Goal: Information Seeking & Learning: Learn about a topic

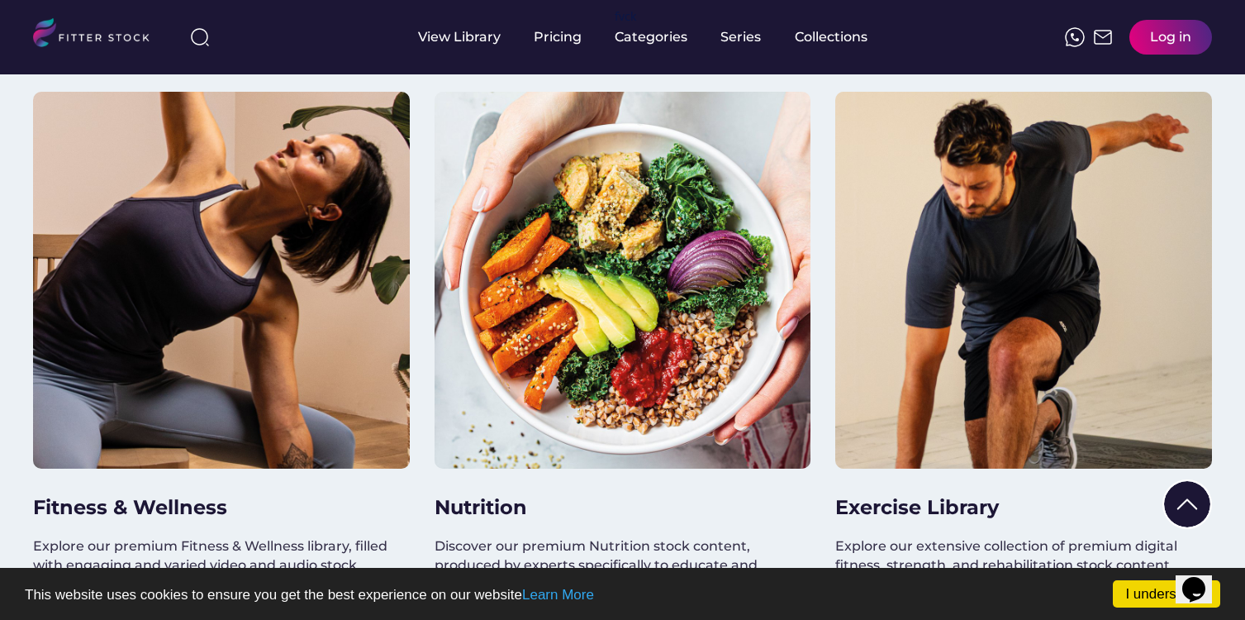
scroll to position [1385, 0]
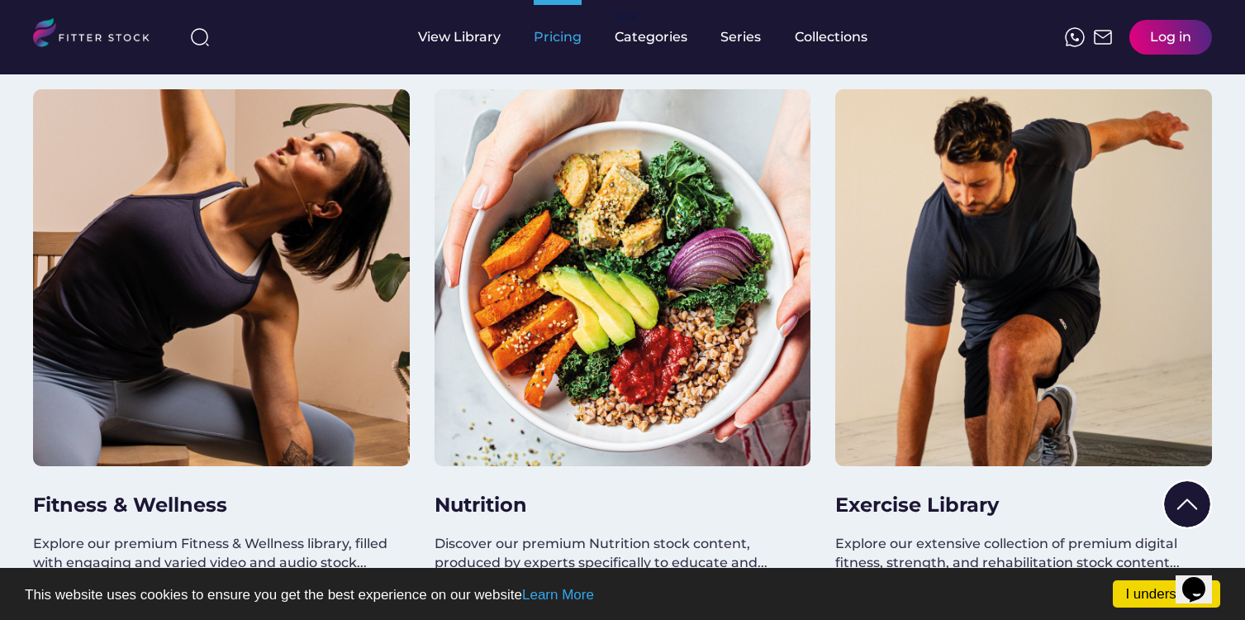
click at [548, 40] on div "Pricing" at bounding box center [558, 37] width 48 height 18
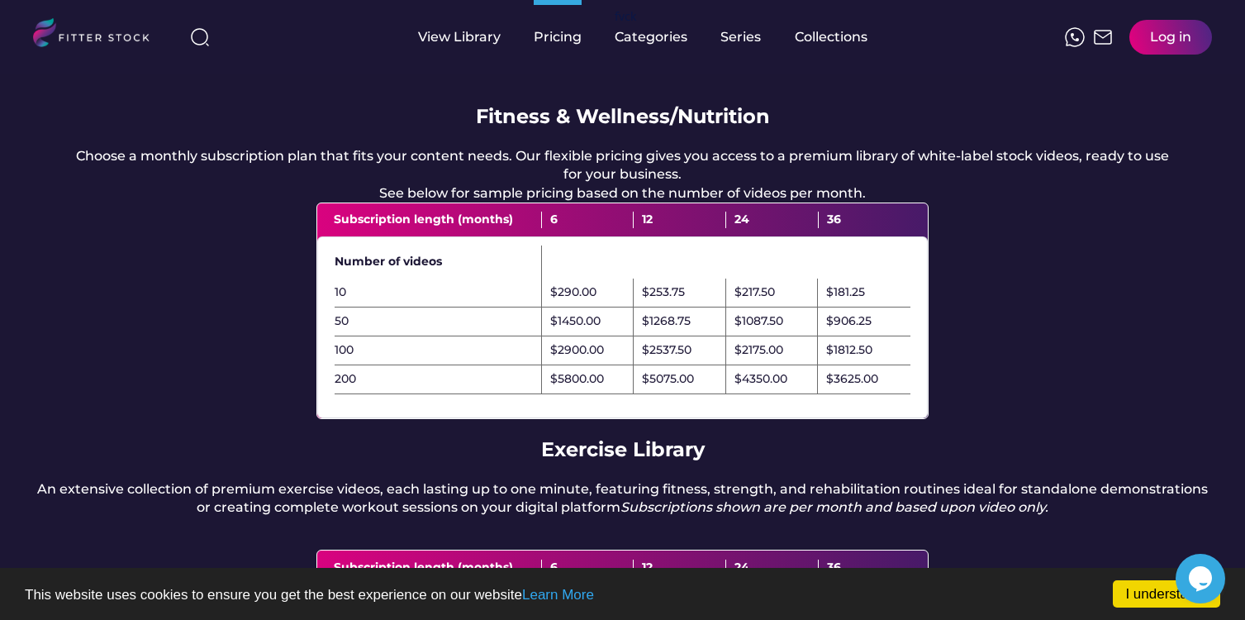
scroll to position [132, 0]
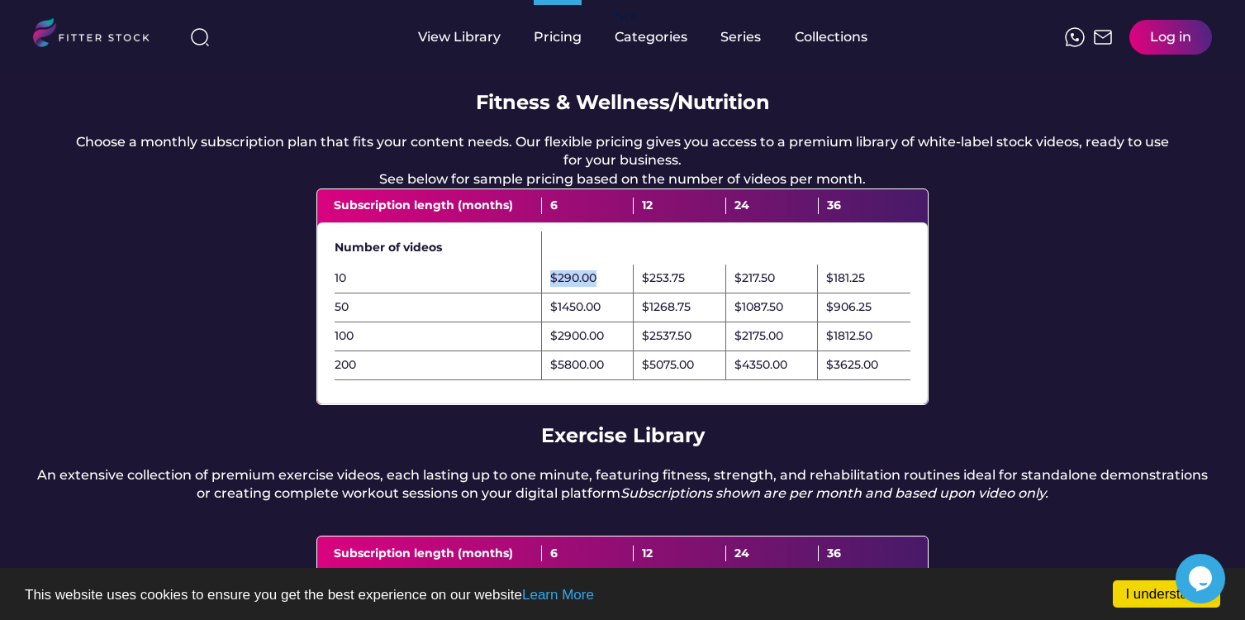
drag, startPoint x: 601, startPoint y: 292, endPoint x: 550, endPoint y: 304, distance: 51.7
click at [550, 293] on div "$290.00" at bounding box center [588, 278] width 93 height 29
drag, startPoint x: 685, startPoint y: 294, endPoint x: 643, endPoint y: 294, distance: 41.3
click at [643, 293] on div "$253.75" at bounding box center [680, 278] width 93 height 29
drag, startPoint x: 643, startPoint y: 355, endPoint x: 699, endPoint y: 355, distance: 56.2
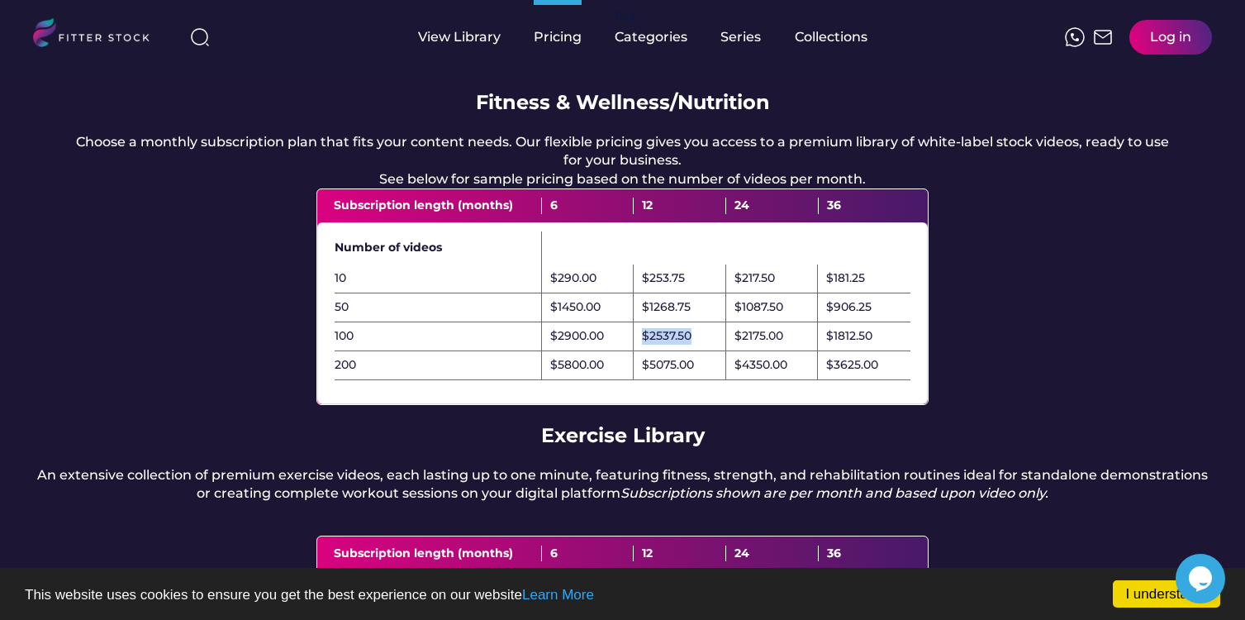
click at [699, 351] on div "$2537.50" at bounding box center [680, 336] width 93 height 29
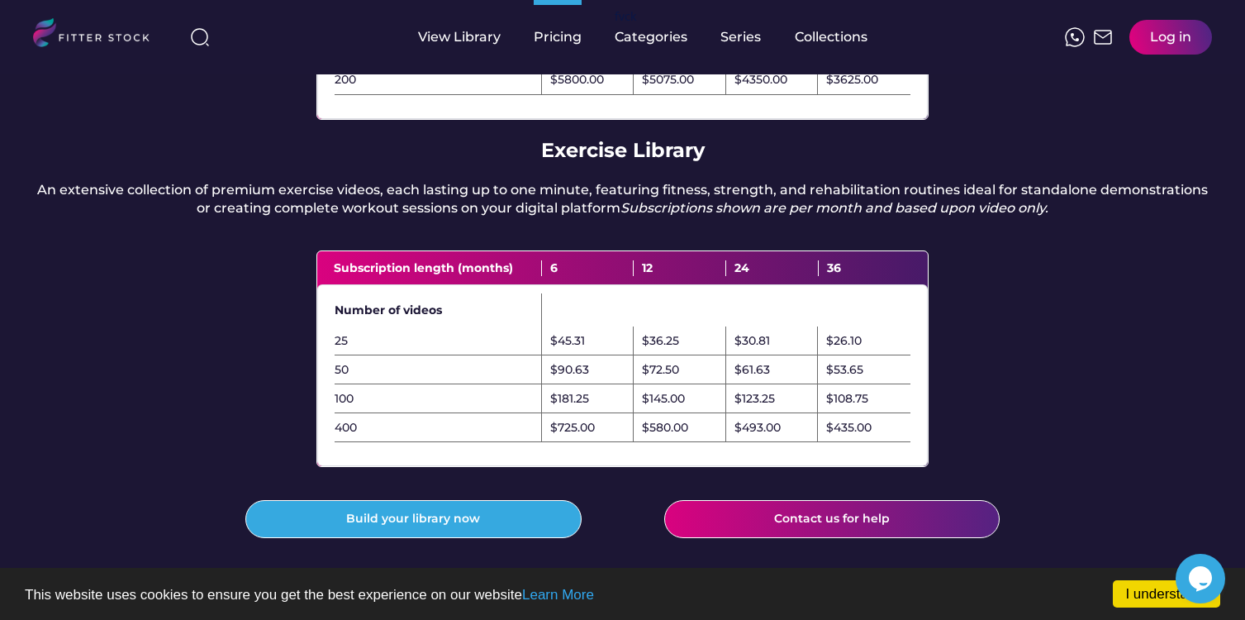
scroll to position [434, 0]
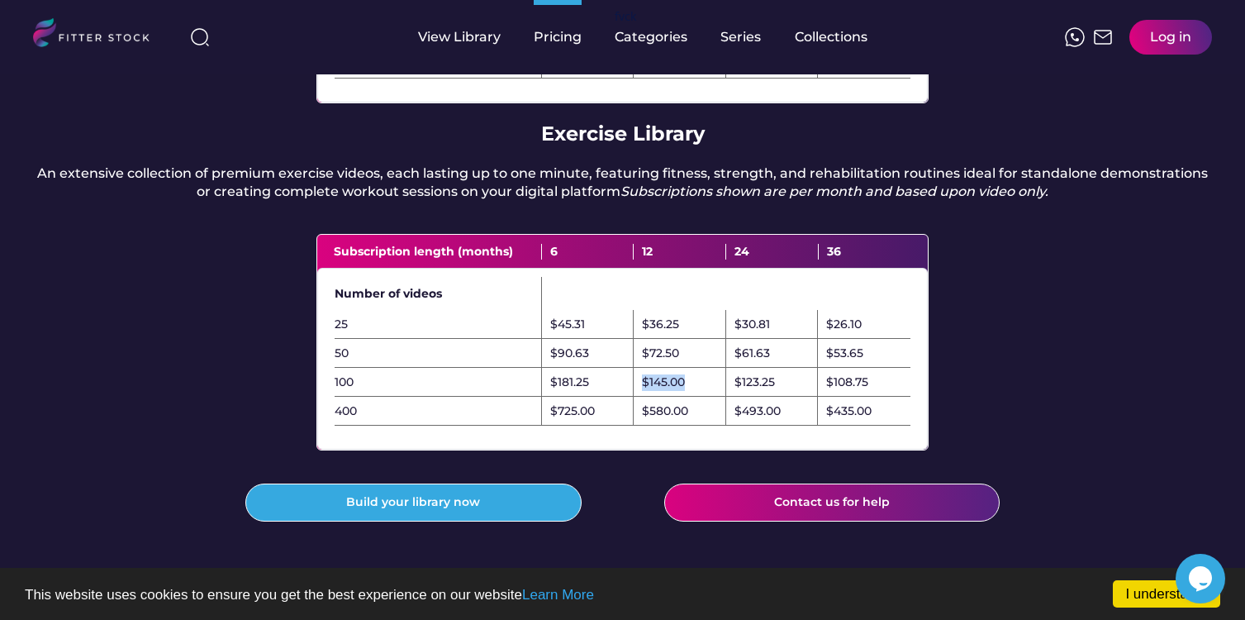
drag, startPoint x: 693, startPoint y: 419, endPoint x: 641, endPoint y: 417, distance: 52.1
click at [641, 396] on div "$145.00" at bounding box center [680, 382] width 93 height 29
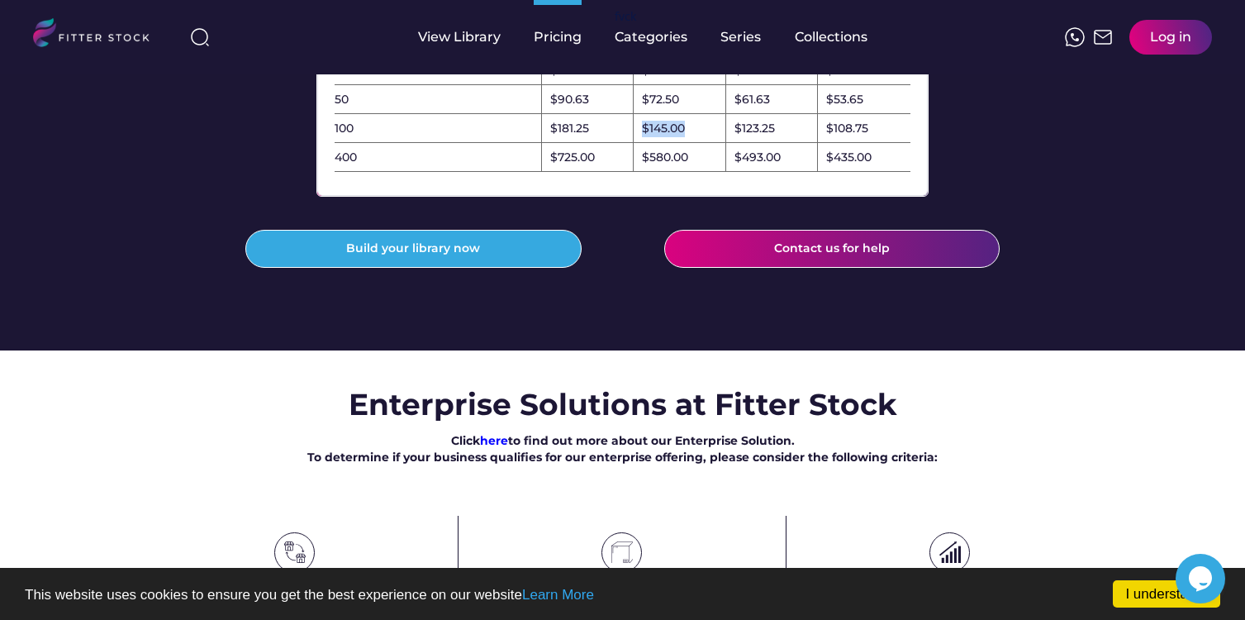
scroll to position [658, 0]
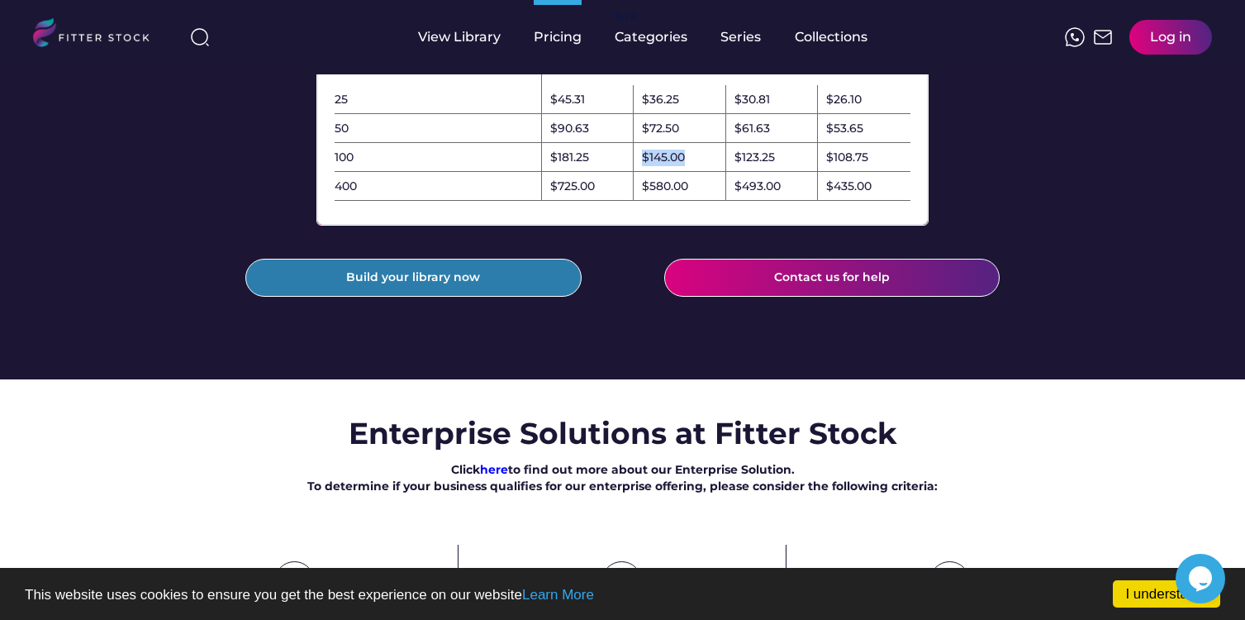
click at [382, 297] on button "Build your library now" at bounding box center [413, 278] width 336 height 38
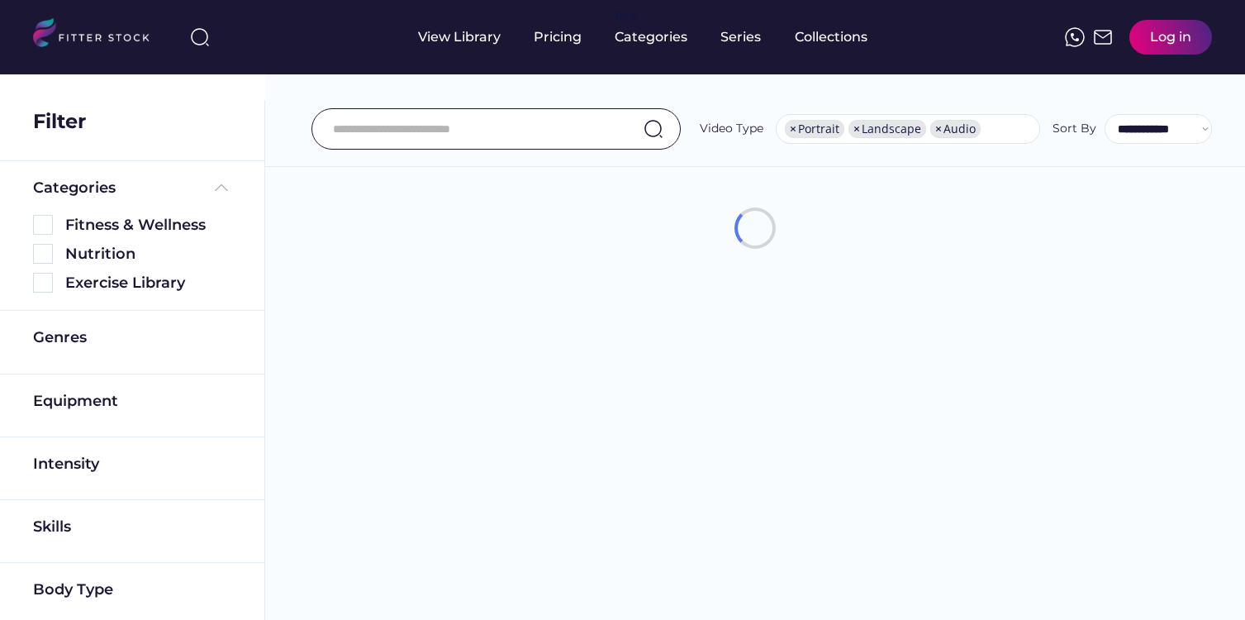
select select "**********"
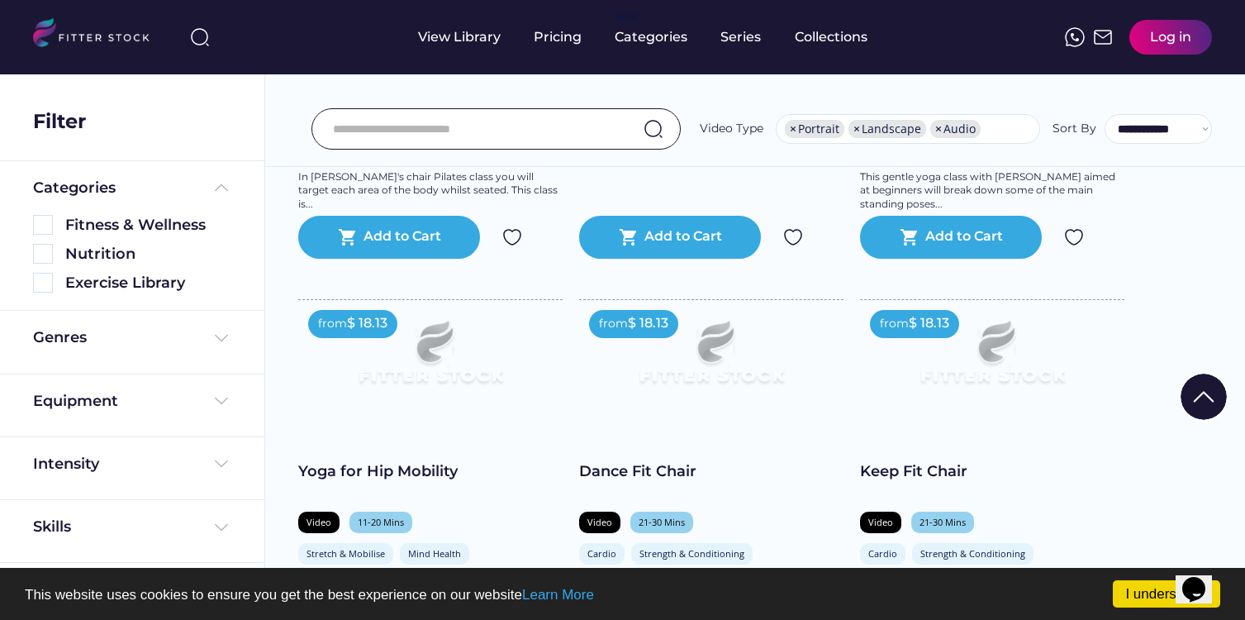
scroll to position [601, 0]
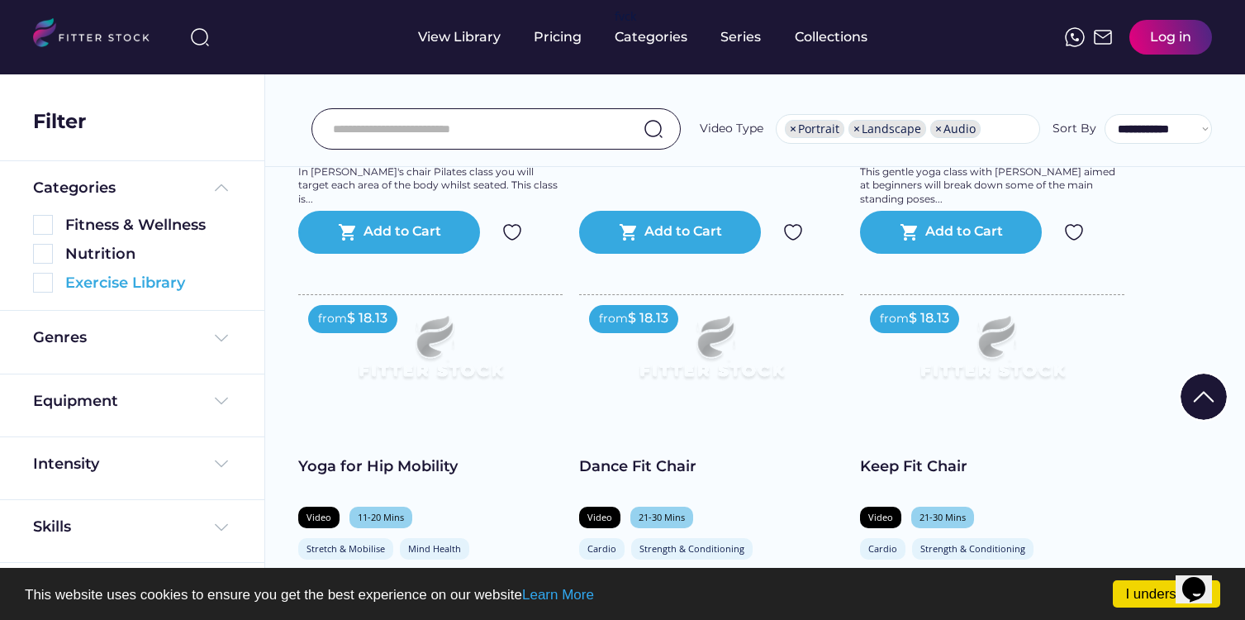
click at [45, 283] on img at bounding box center [43, 283] width 20 height 20
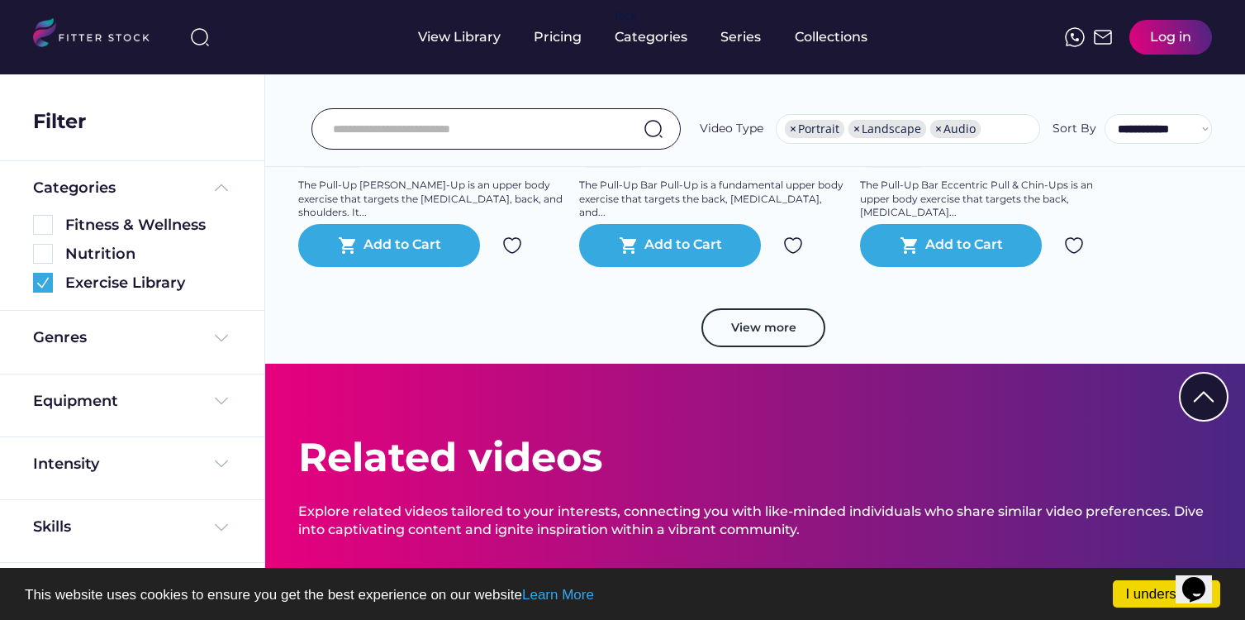
scroll to position [3041, 0]
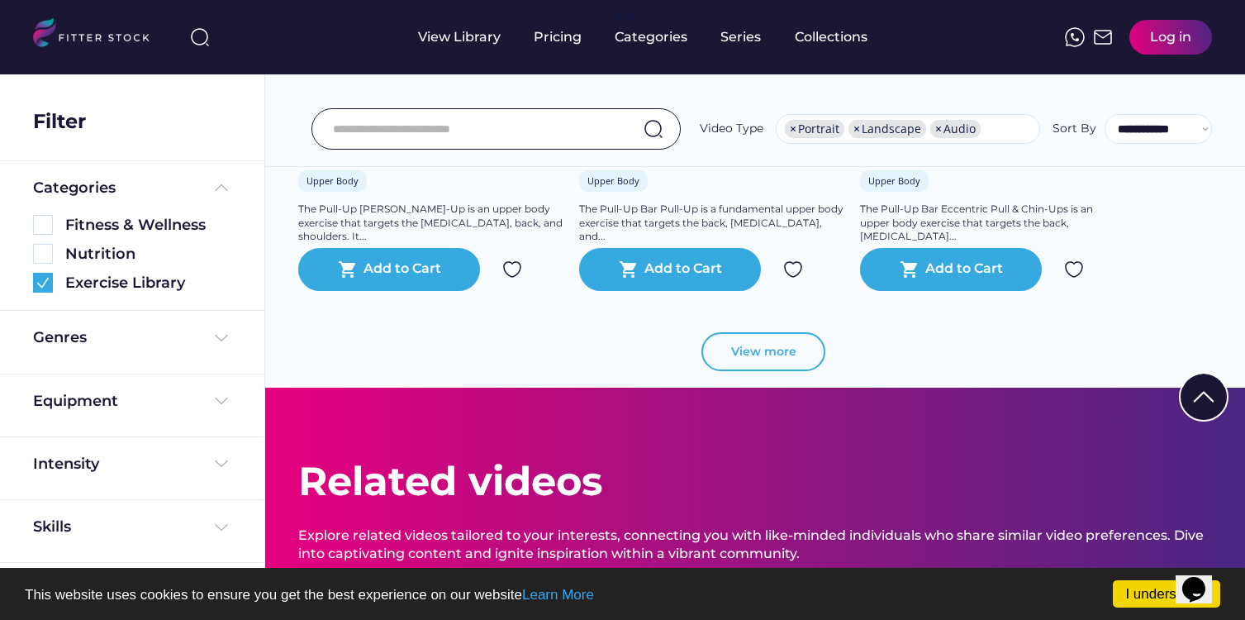
click at [798, 340] on button "View more" at bounding box center [763, 352] width 124 height 40
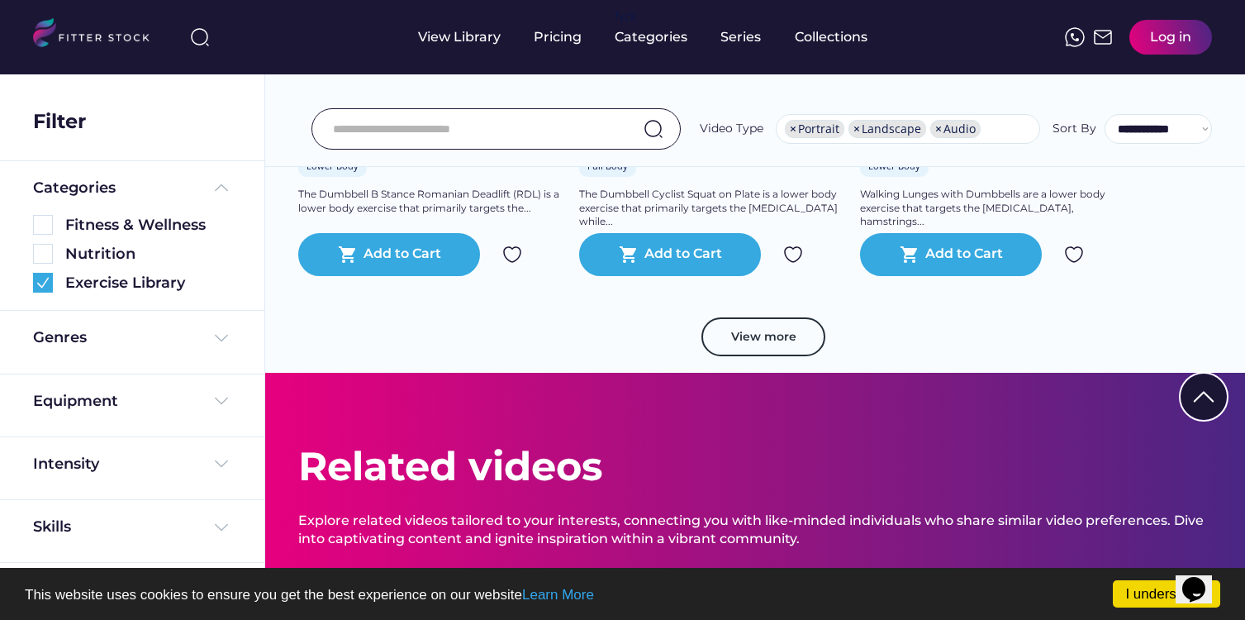
scroll to position [5851, 0]
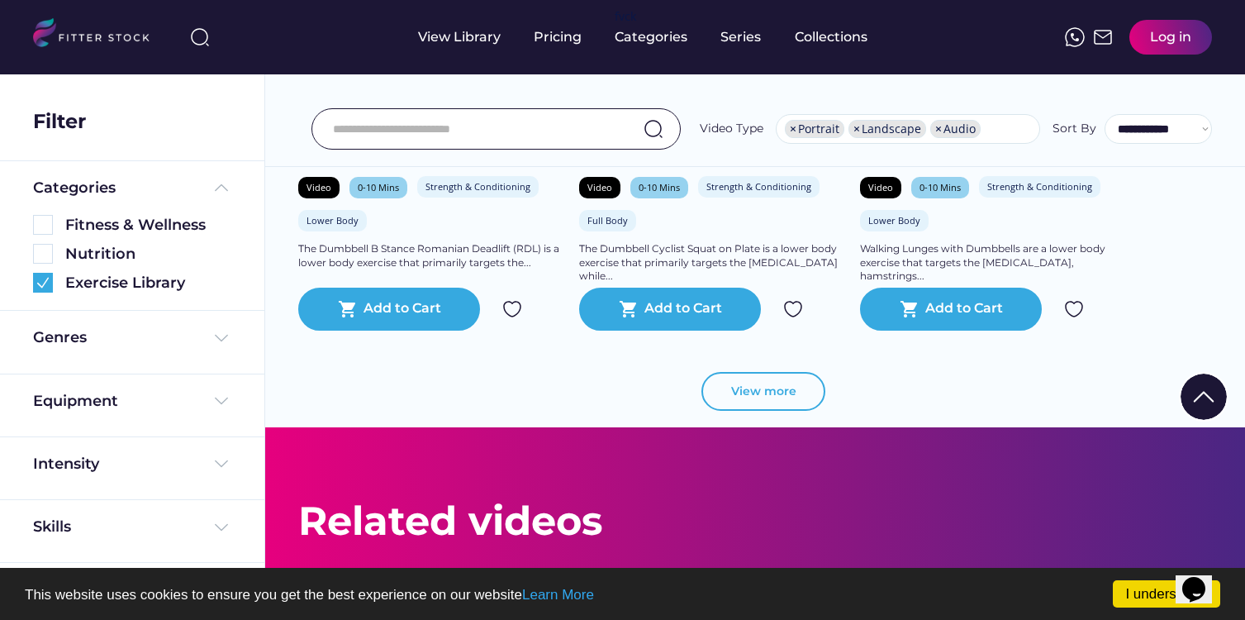
click at [785, 382] on button "View more" at bounding box center [763, 392] width 124 height 40
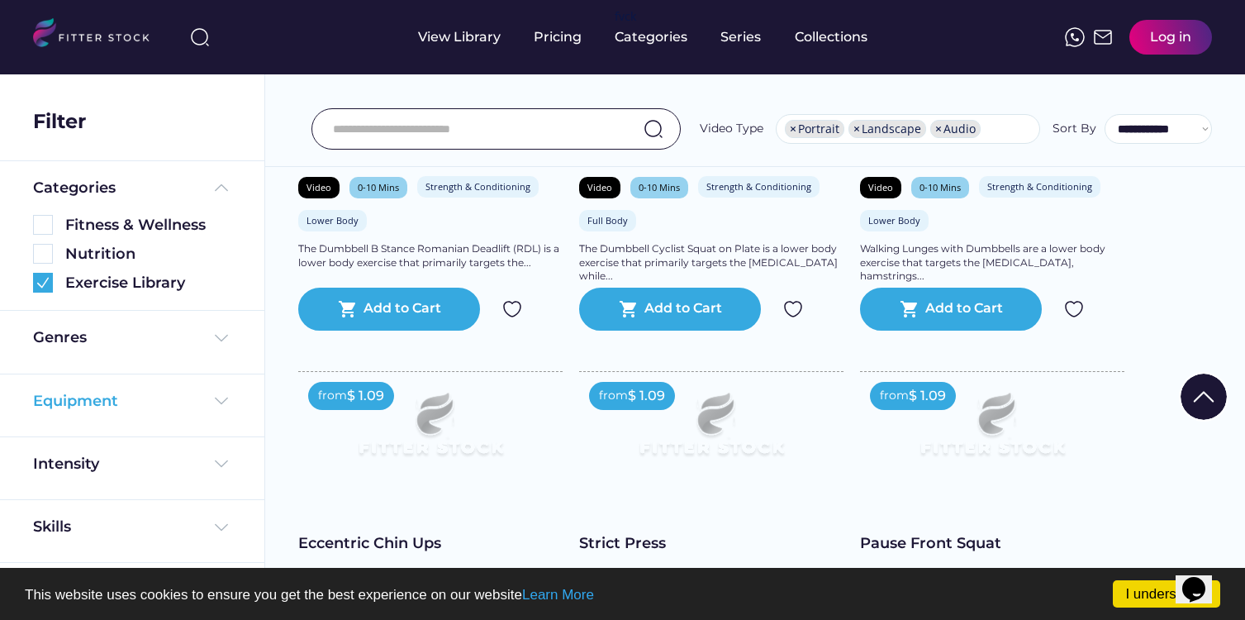
click at [211, 396] on img at bounding box center [221, 401] width 20 height 20
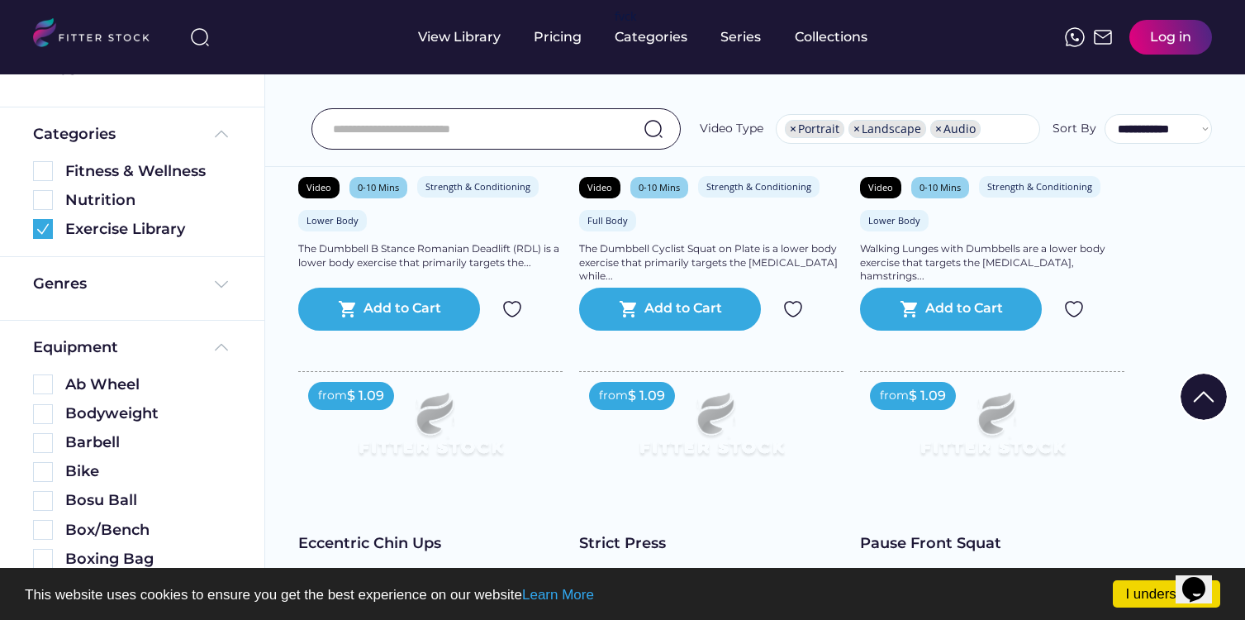
scroll to position [0, 0]
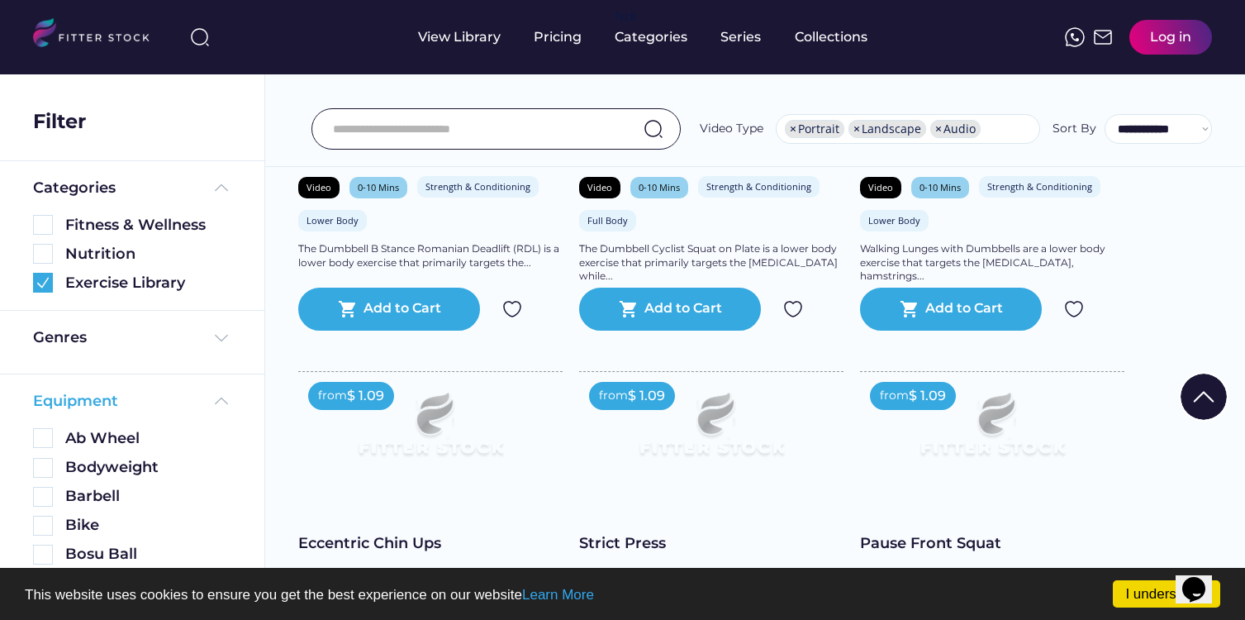
click at [216, 396] on img at bounding box center [221, 401] width 20 height 20
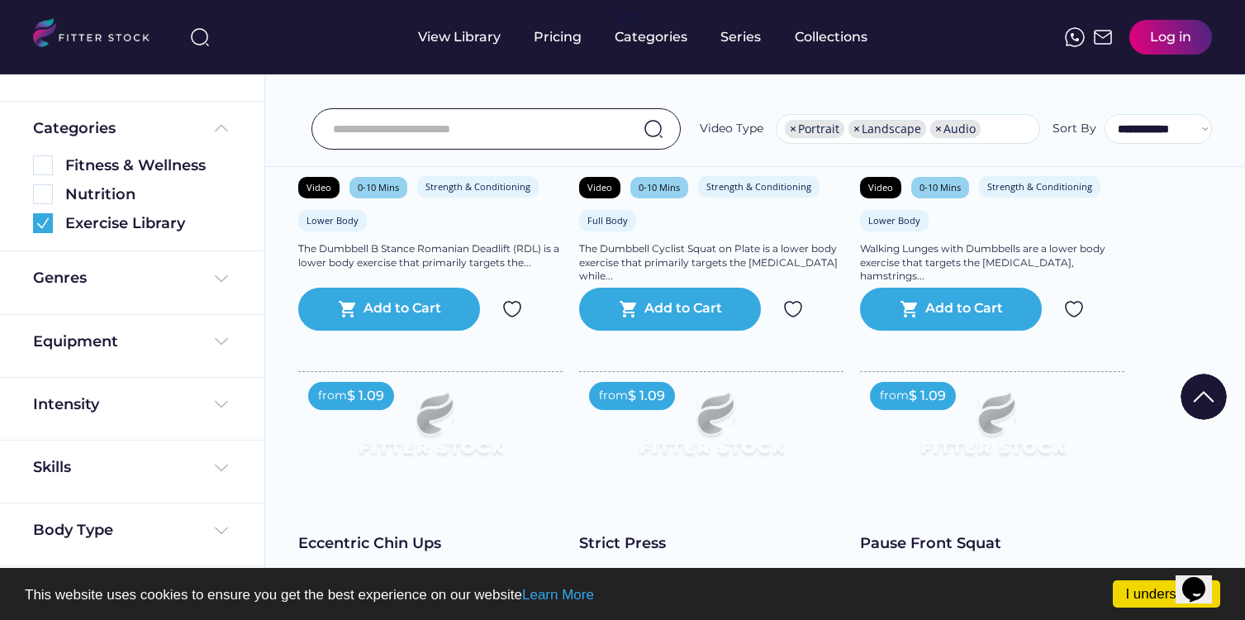
scroll to position [69, 0]
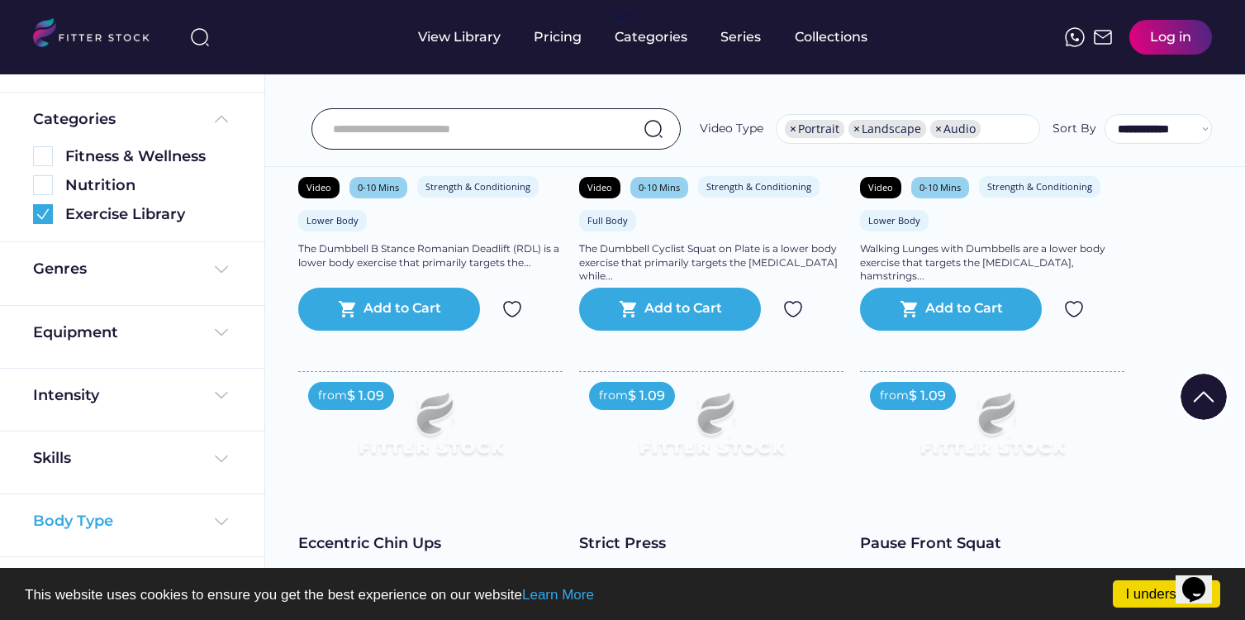
click at [217, 522] on img at bounding box center [221, 521] width 20 height 20
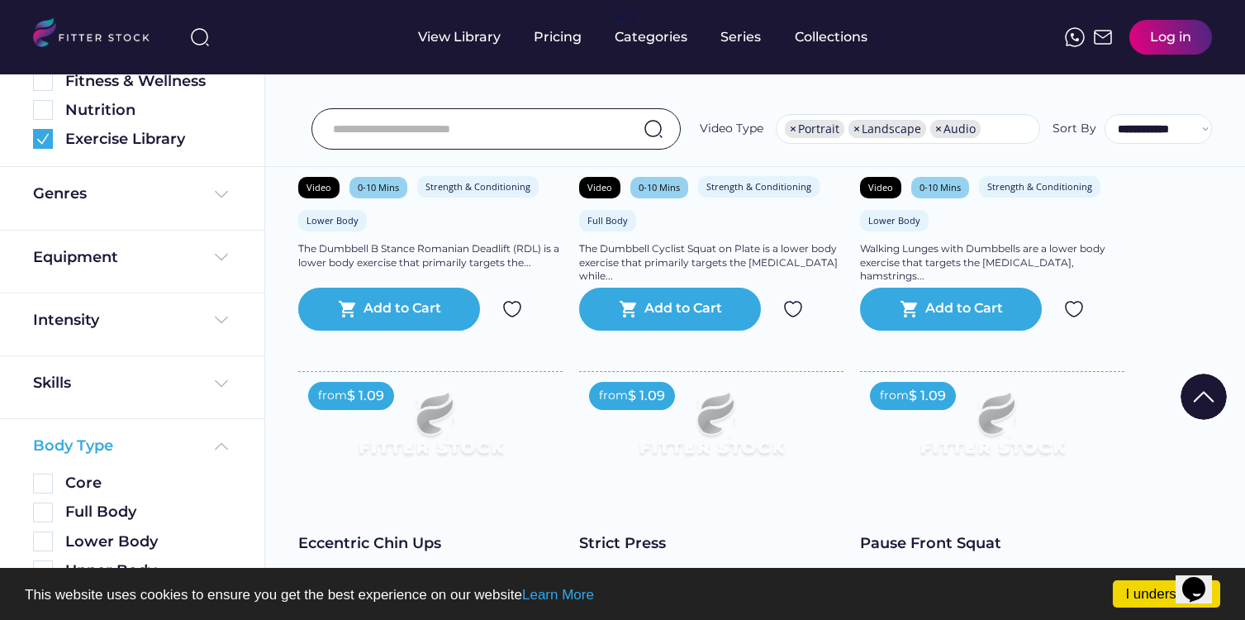
scroll to position [214, 0]
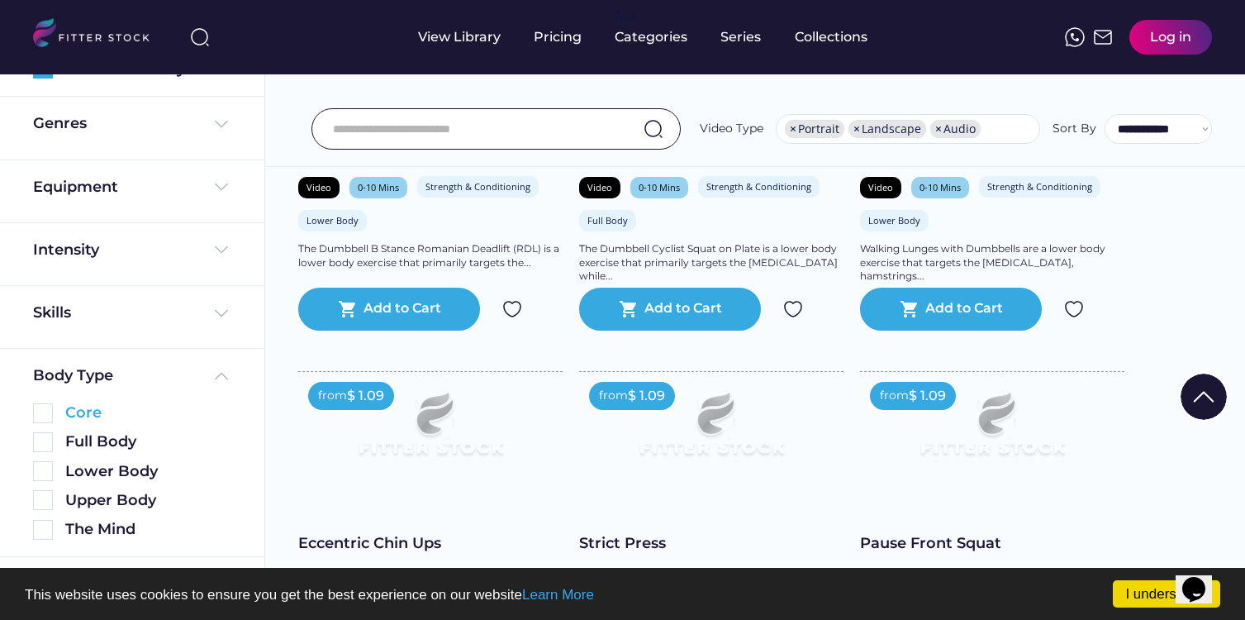
click at [46, 414] on img at bounding box center [43, 413] width 20 height 20
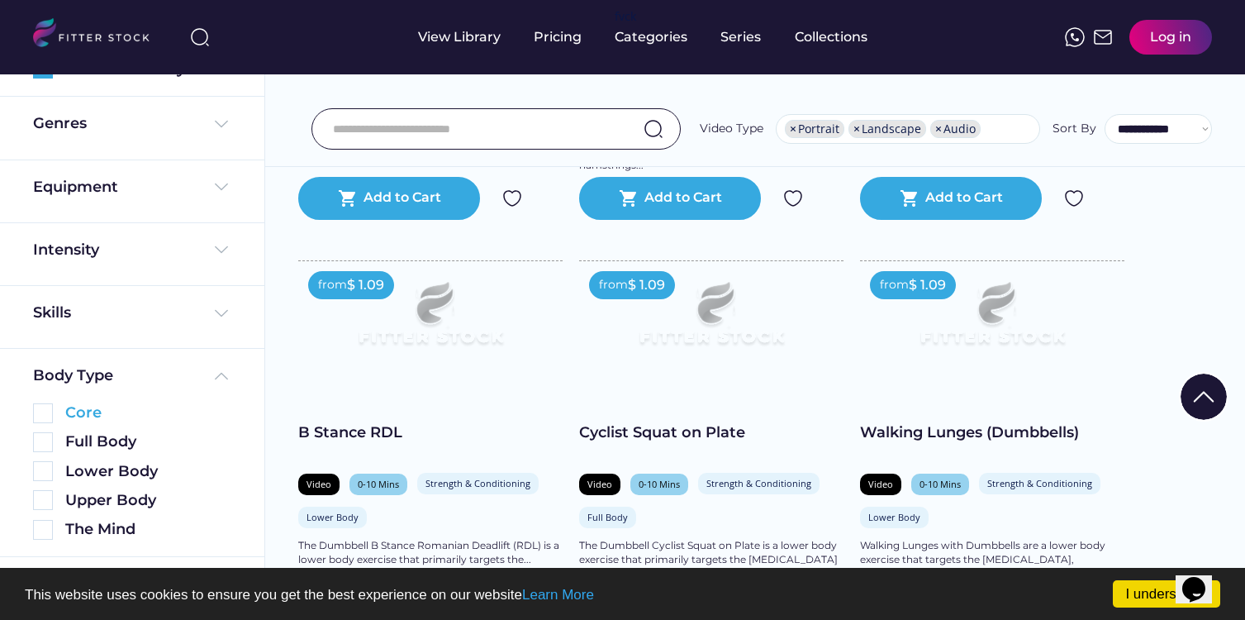
scroll to position [303, 0]
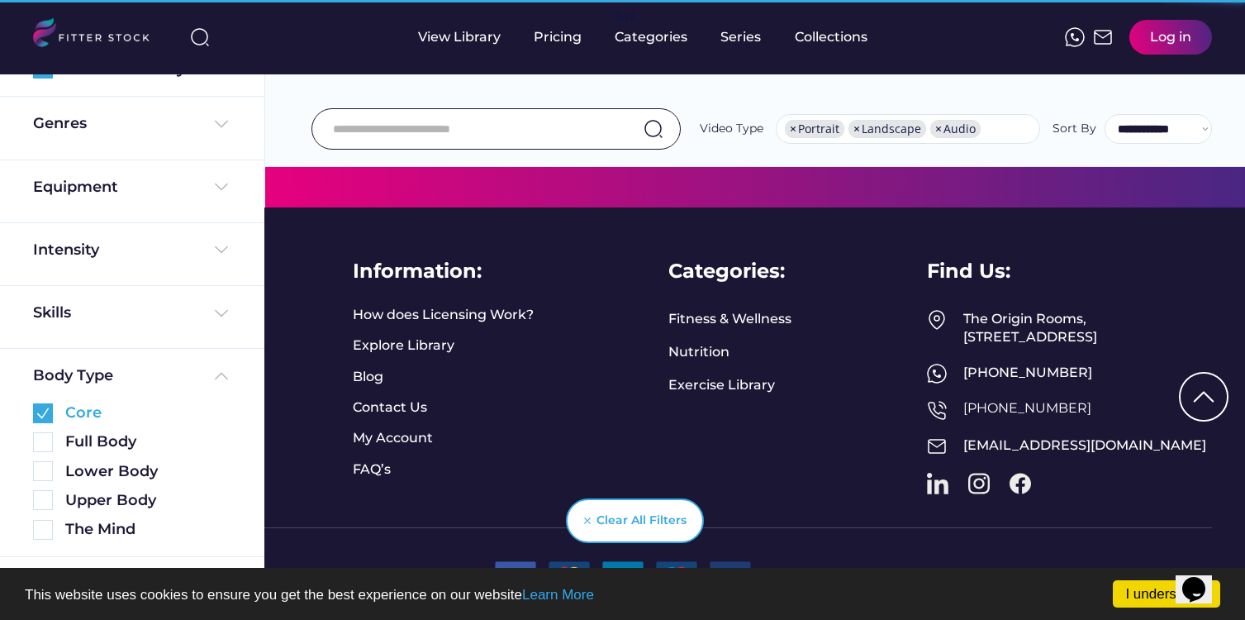
click at [46, 414] on img at bounding box center [43, 413] width 20 height 20
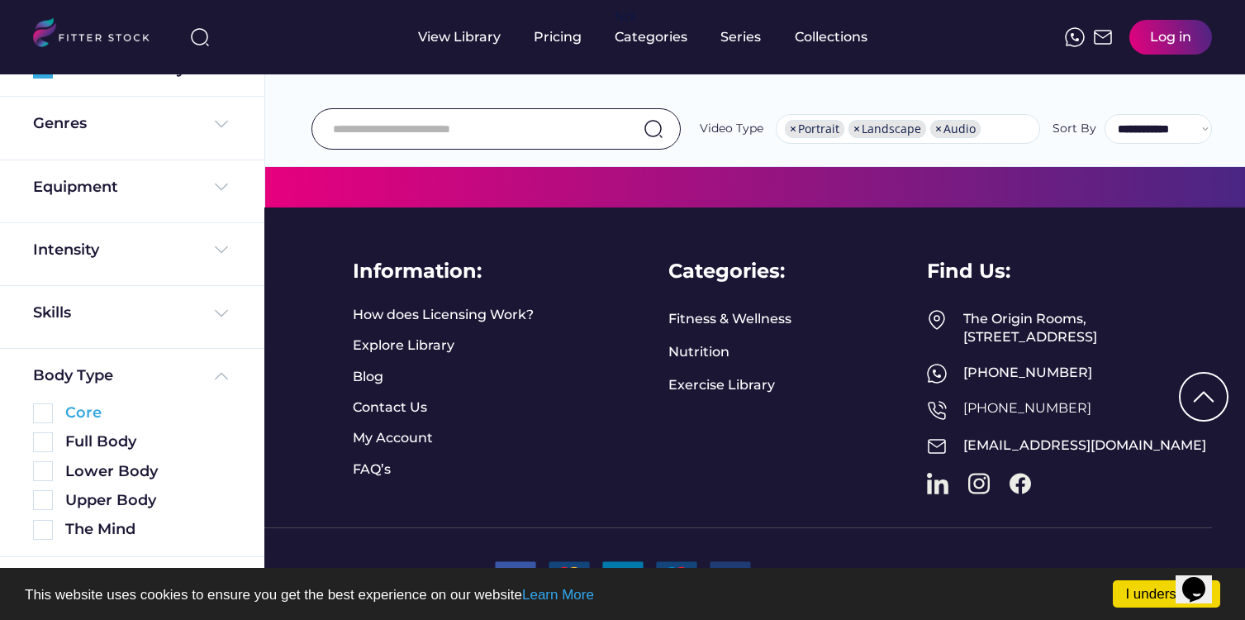
scroll to position [214, 0]
click at [52, 472] on img at bounding box center [43, 471] width 20 height 20
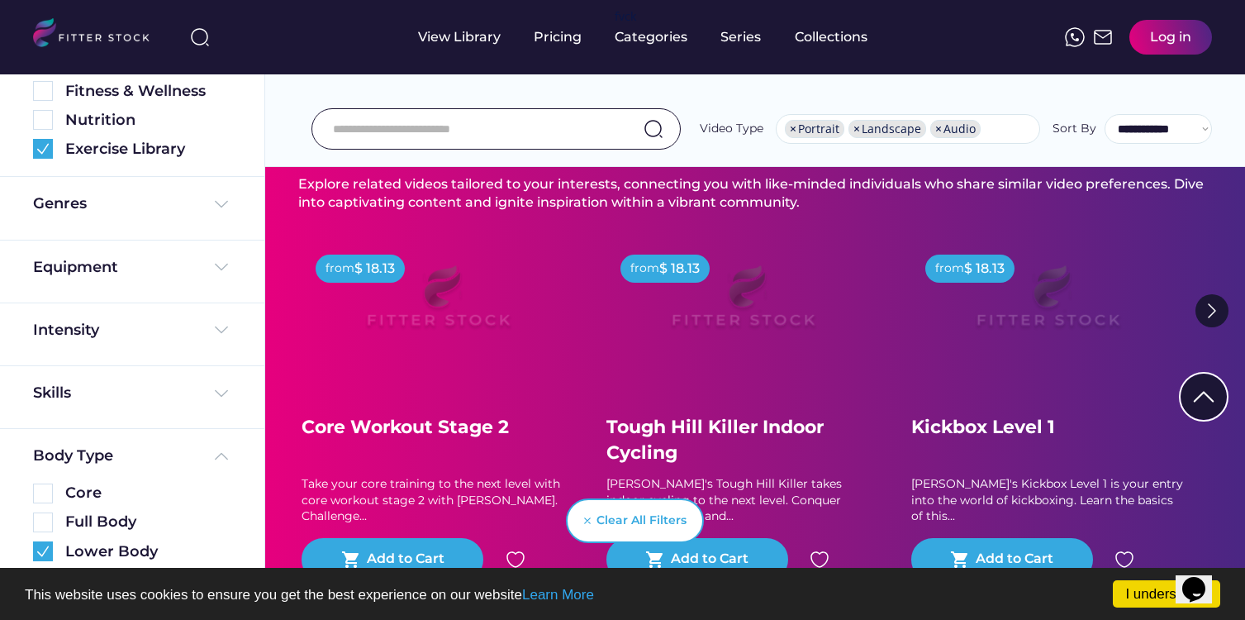
scroll to position [225, 0]
click at [201, 332] on div "Intensity" at bounding box center [132, 328] width 198 height 21
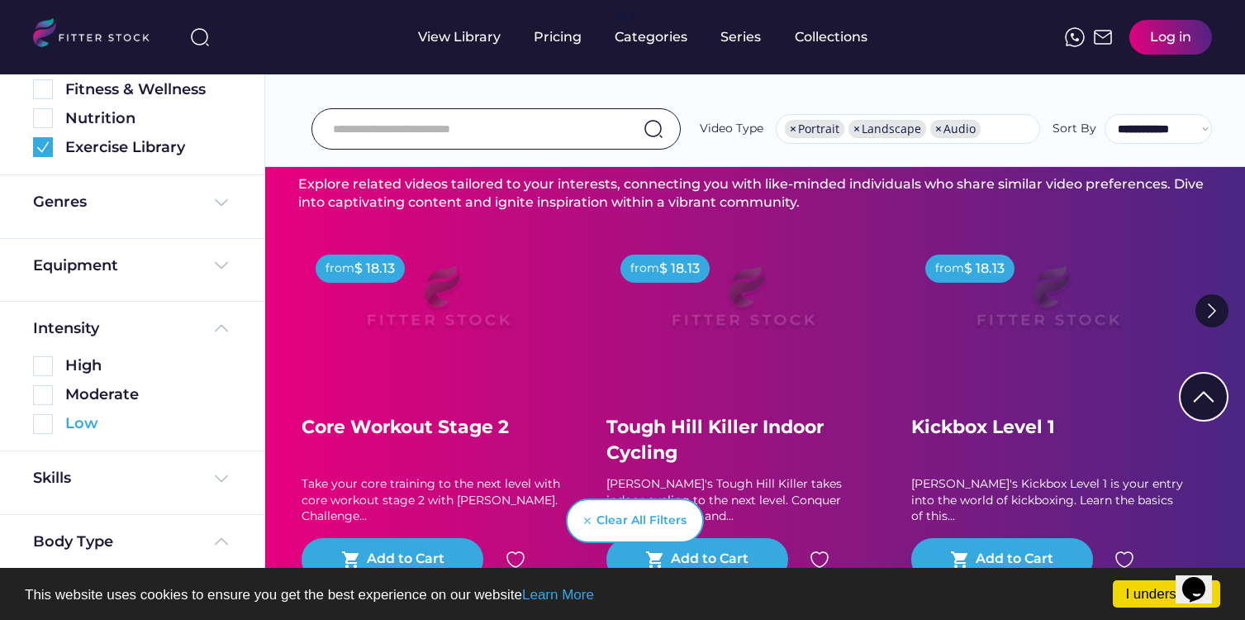
click at [88, 425] on div "Low" at bounding box center [148, 423] width 166 height 21
click at [18, 422] on div "Intensity High Moderate Low" at bounding box center [132, 376] width 264 height 150
click at [36, 422] on img at bounding box center [43, 424] width 20 height 20
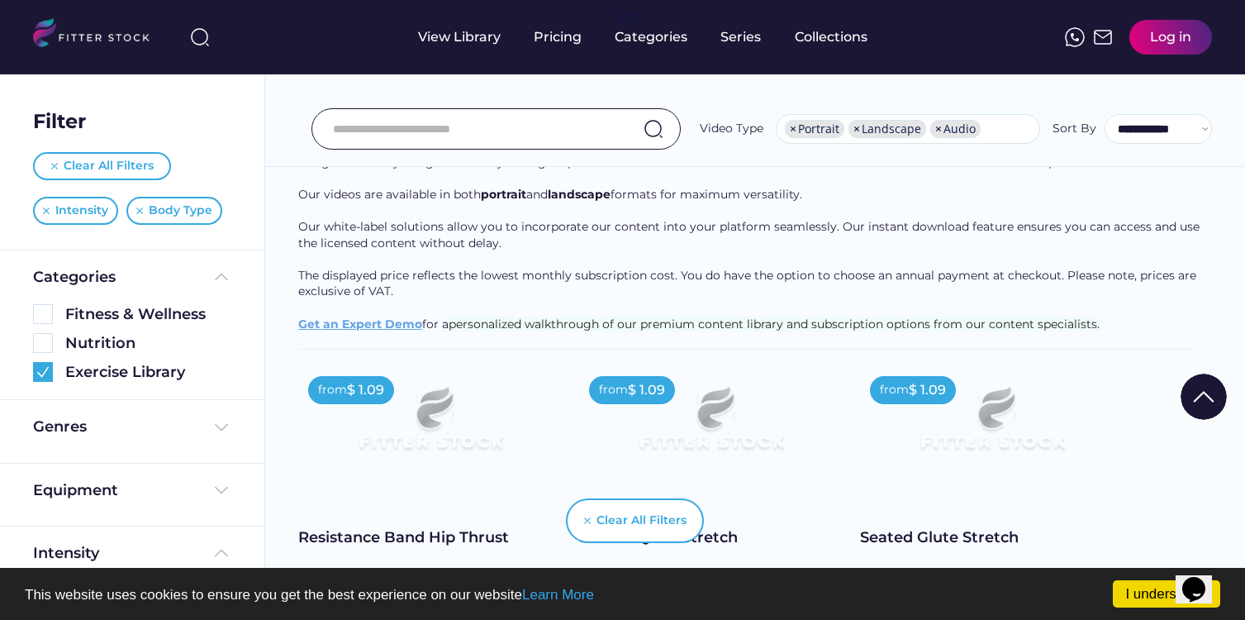
scroll to position [0, 0]
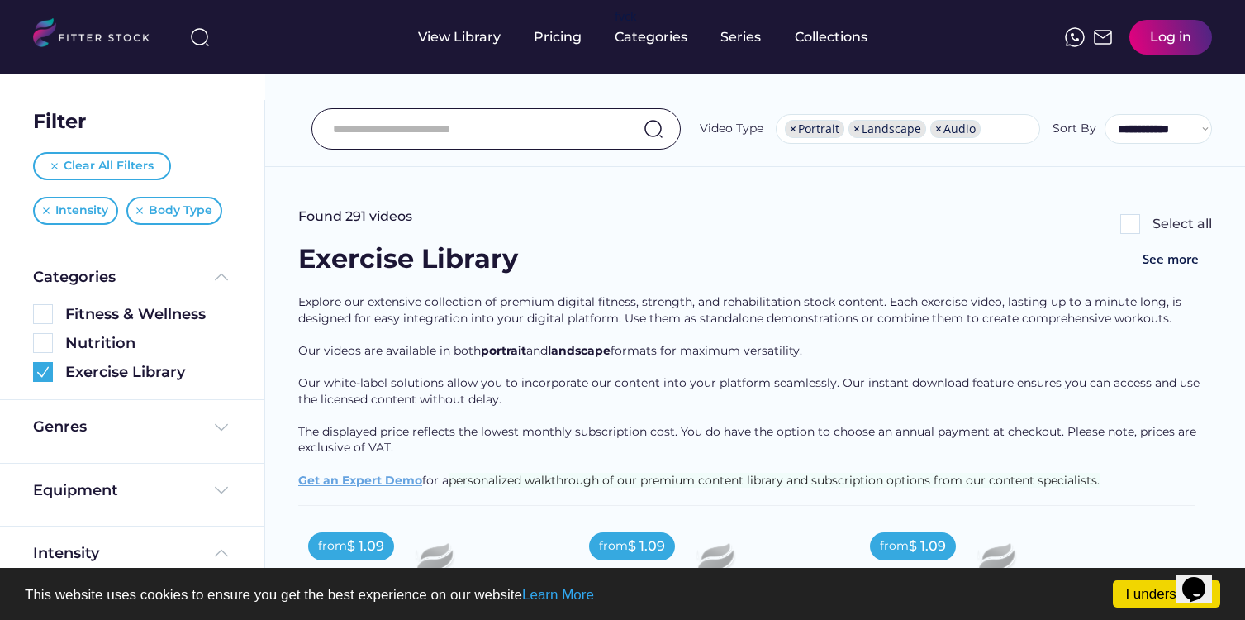
click at [812, 300] on span "Explore our extensive collection of premium digital fitness, strength, and reha…" at bounding box center [741, 309] width 886 height 31
click at [549, 45] on div "Pricing" at bounding box center [558, 37] width 48 height 18
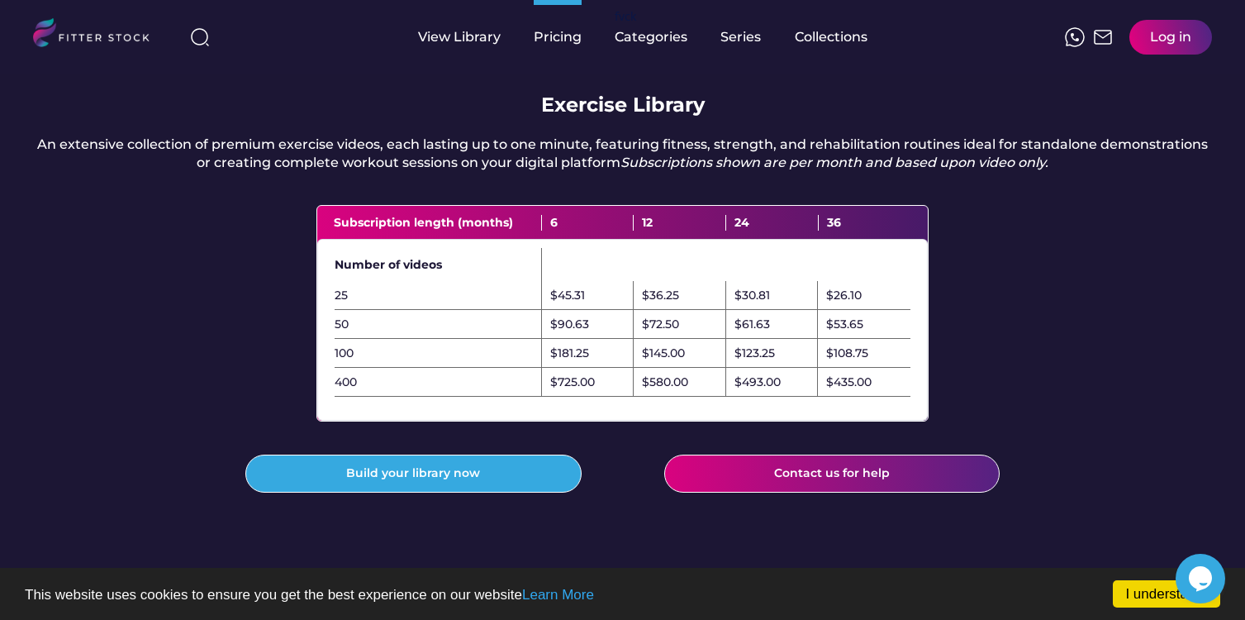
scroll to position [477, 0]
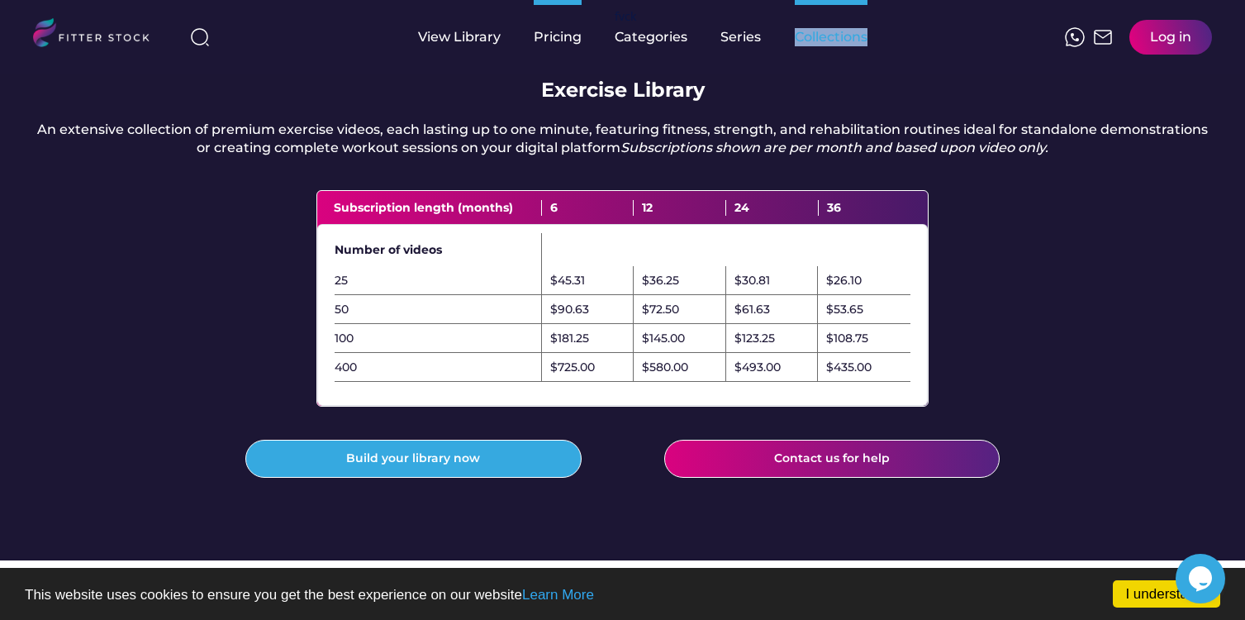
click at [821, 43] on div "Collections" at bounding box center [831, 37] width 73 height 18
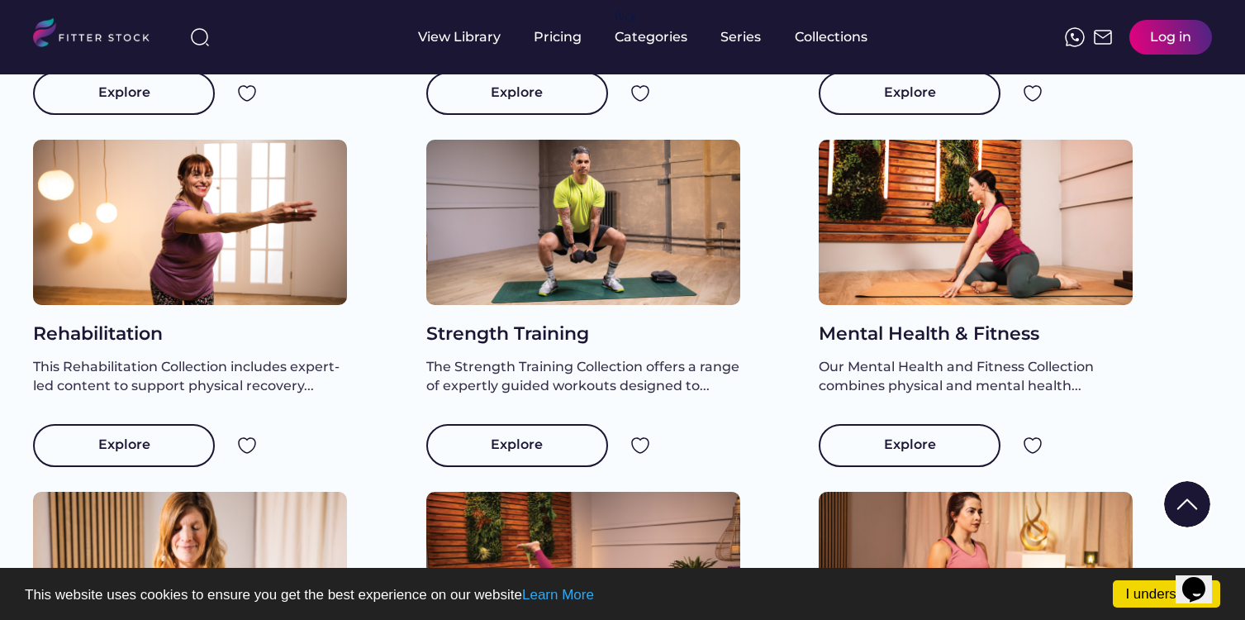
scroll to position [533, 0]
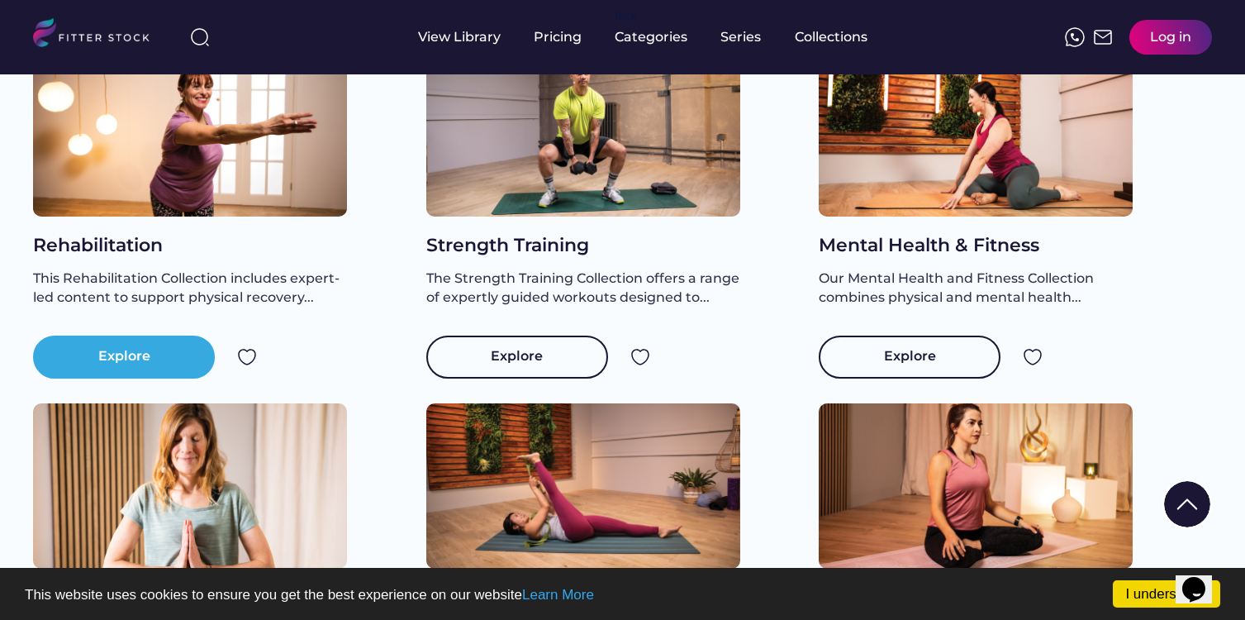
click at [161, 376] on div "Explore" at bounding box center [124, 356] width 182 height 43
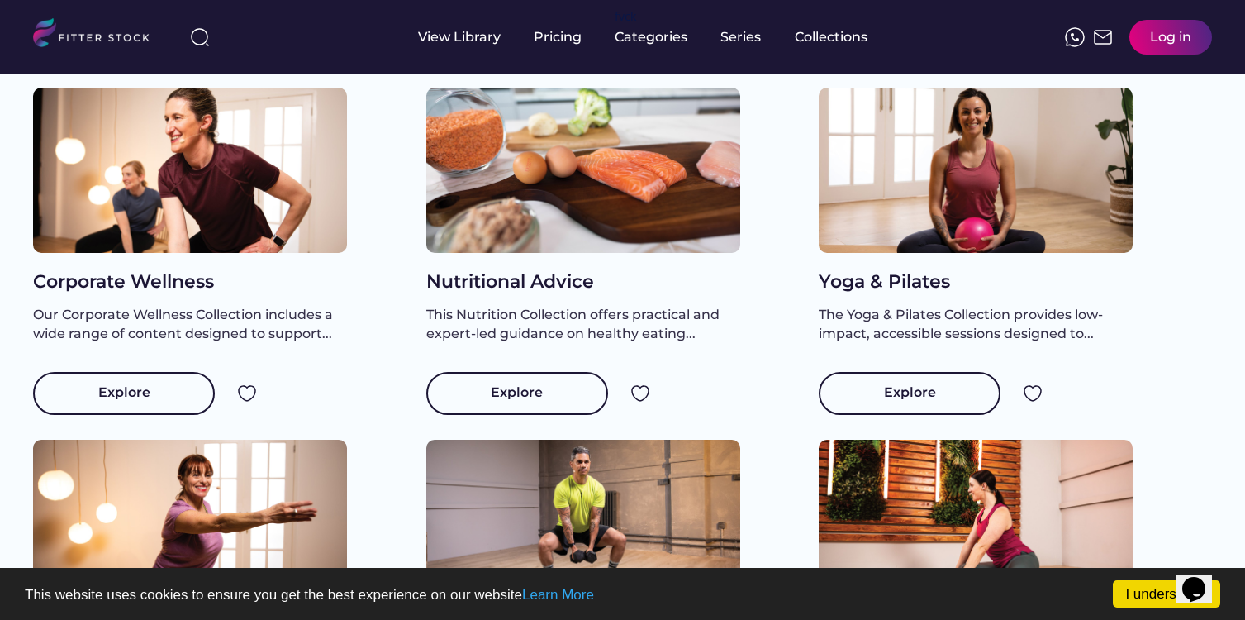
scroll to position [33, 0]
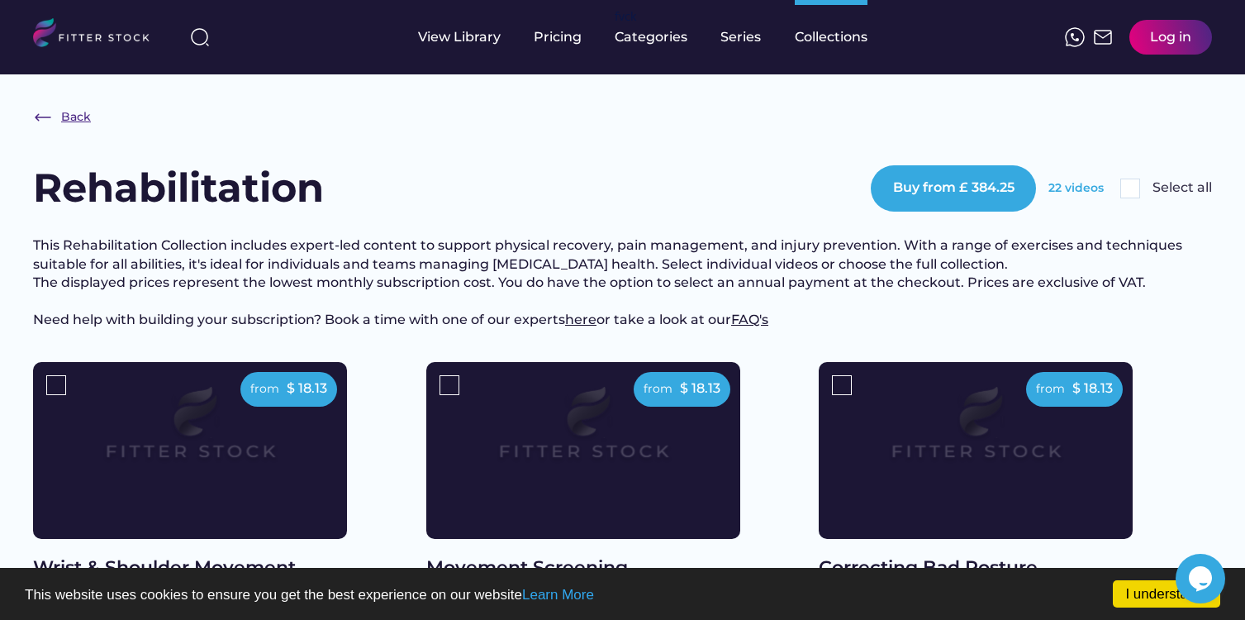
click at [51, 115] on img at bounding box center [43, 117] width 20 height 20
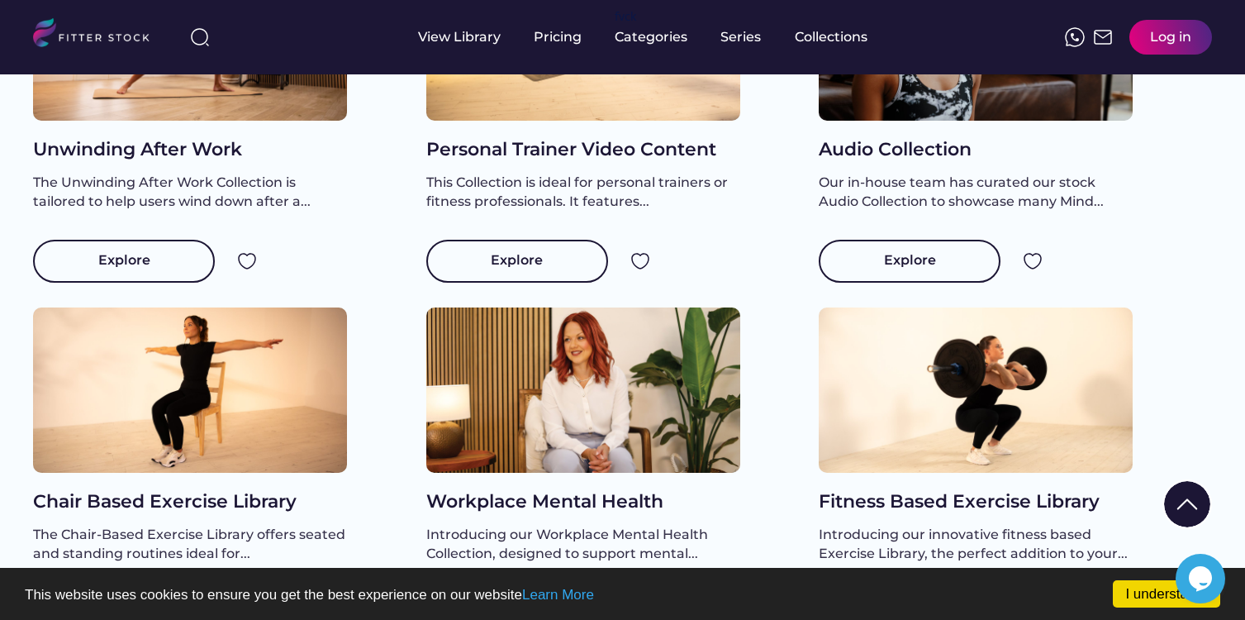
scroll to position [1412, 0]
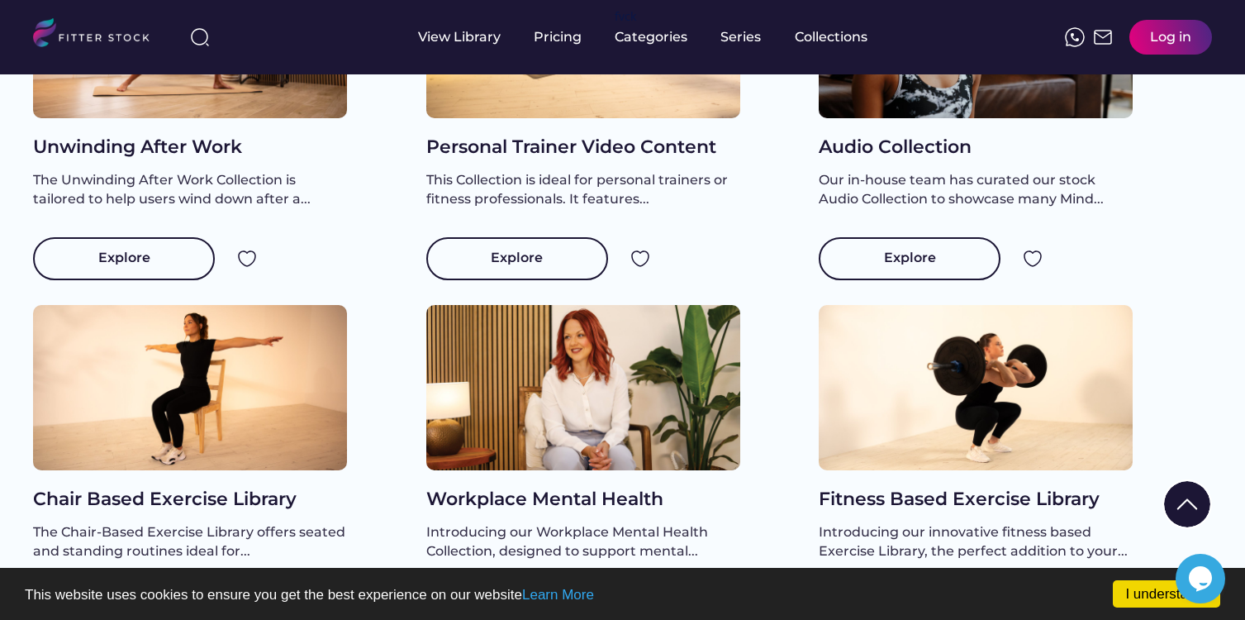
click at [379, 230] on div "Unwinding After Work The Unwinding After Work Collection is tailored to help us…" at bounding box center [229, 129] width 393 height 352
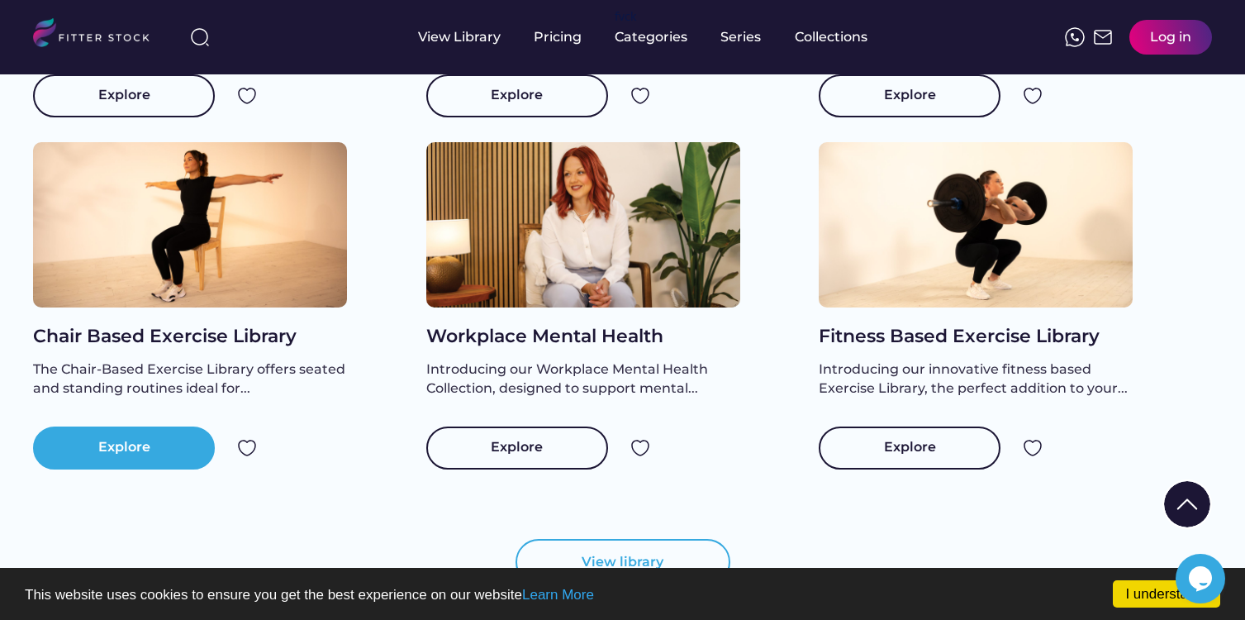
scroll to position [1573, 0]
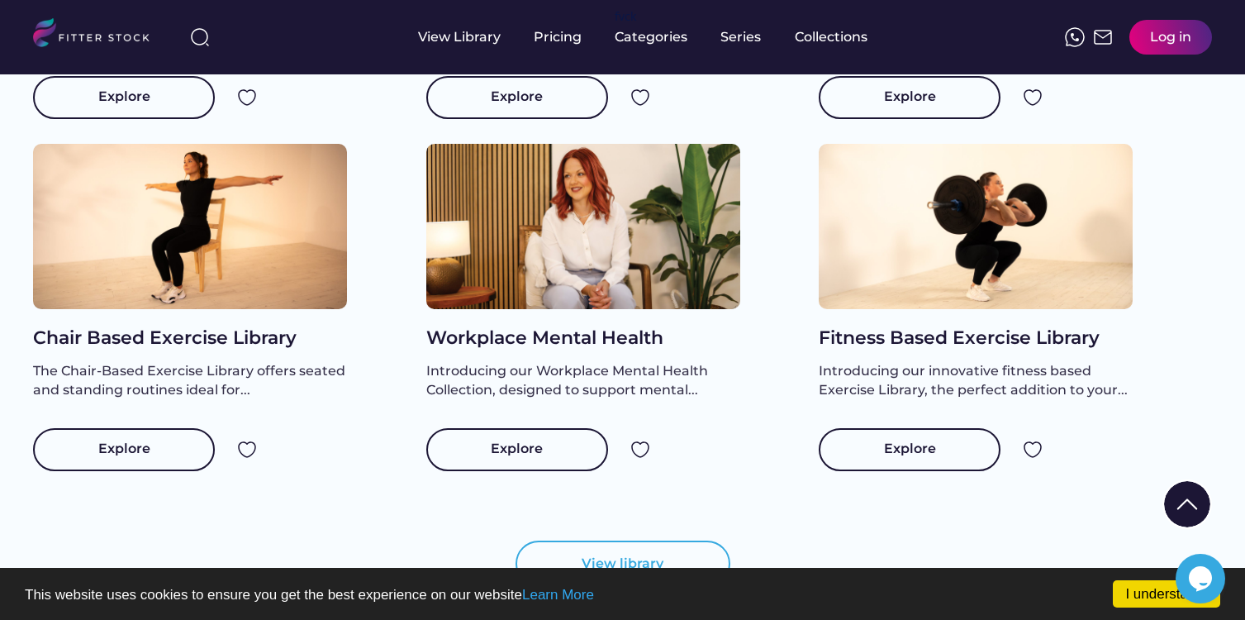
click at [154, 428] on div "Chair Based Exercise Library The Chair-Based Exercise Library offers seated and…" at bounding box center [190, 376] width 314 height 102
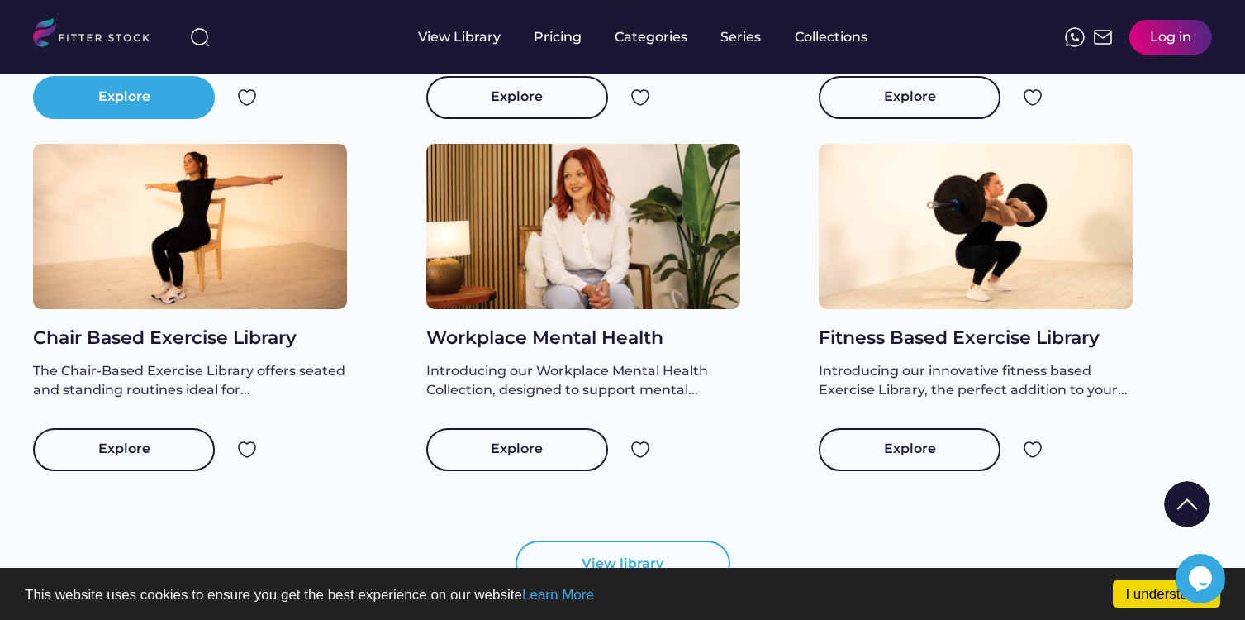
scroll to position [753, 0]
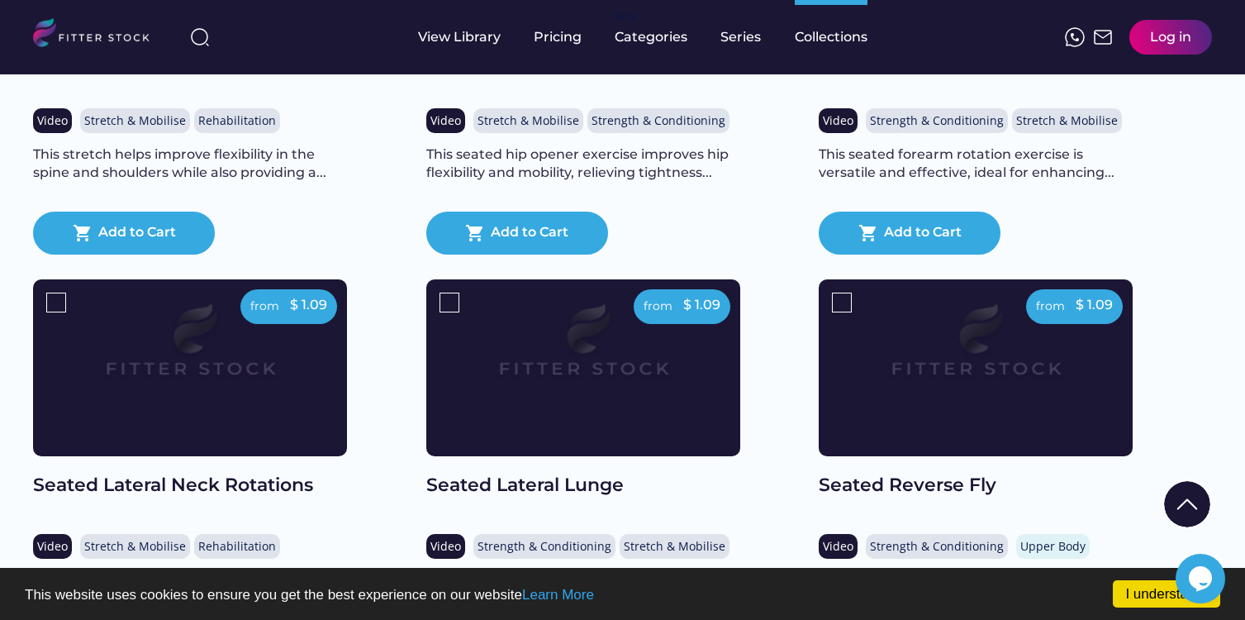
scroll to position [1080, 0]
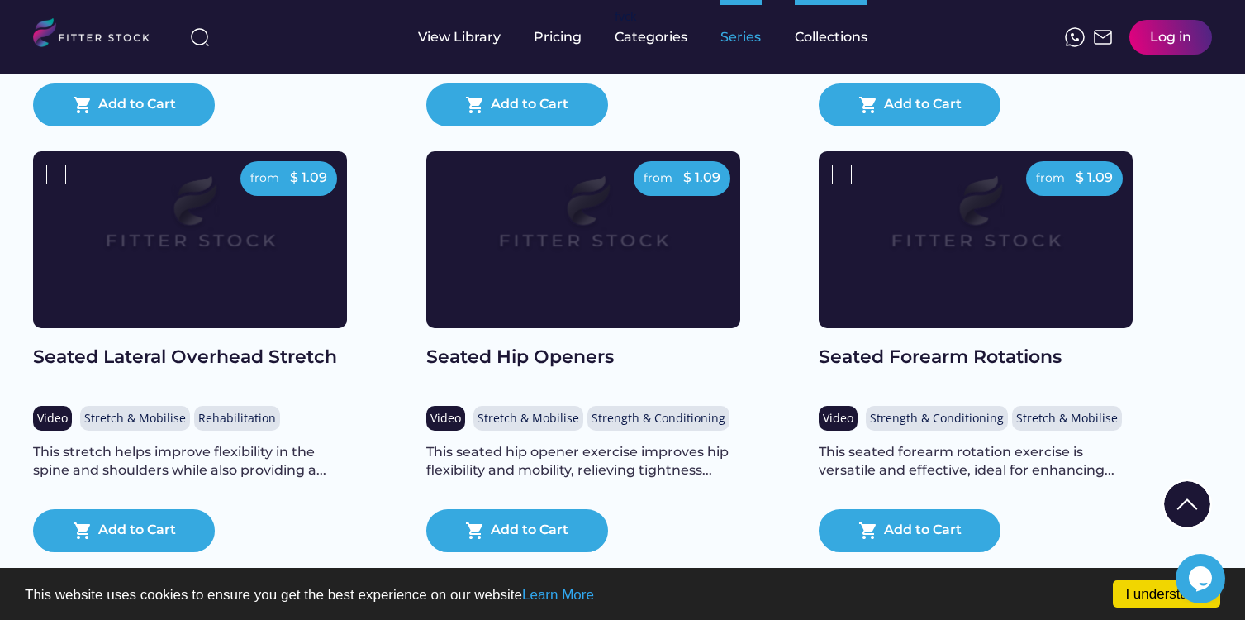
click at [739, 36] on div "Series" at bounding box center [740, 37] width 41 height 18
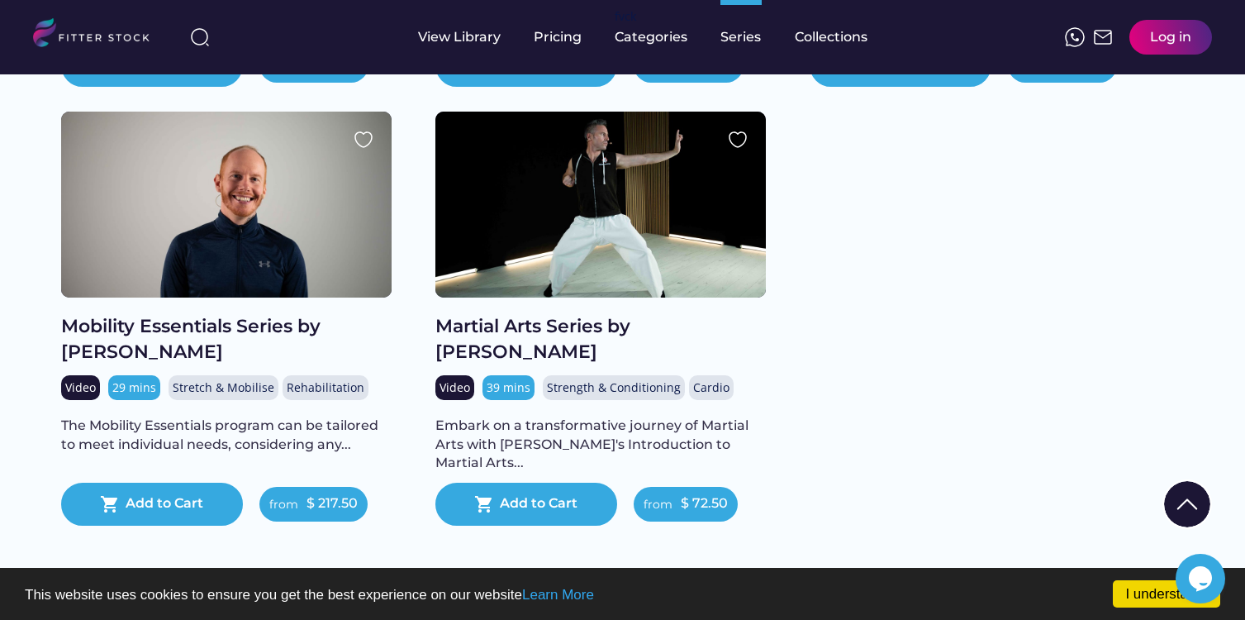
scroll to position [2352, 0]
